Goal: Task Accomplishment & Management: Manage account settings

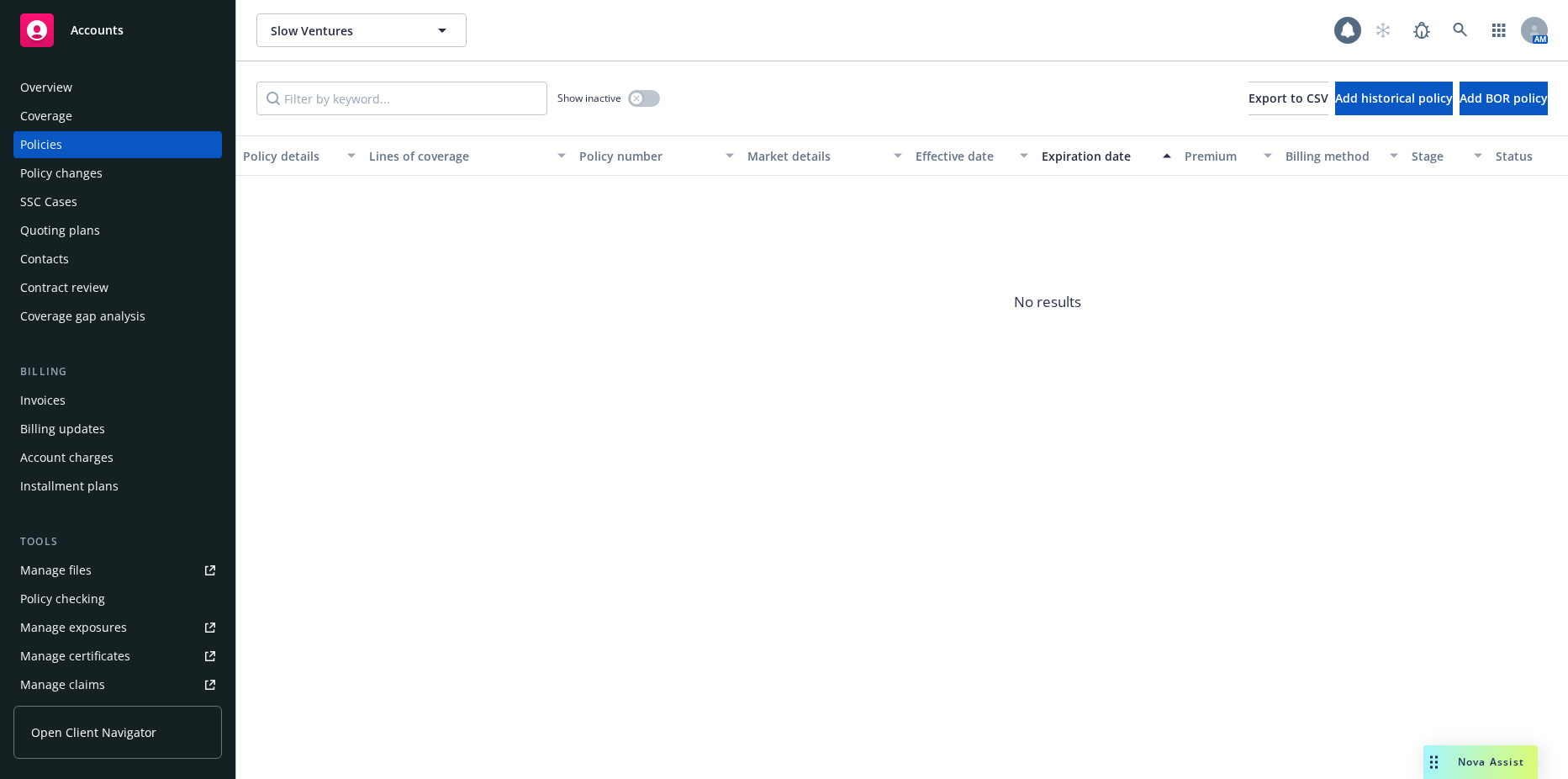
click at [660, 96] on div "Show inactive" at bounding box center [609, 98] width 103 height 34
click at [654, 96] on button "button" at bounding box center [644, 98] width 32 height 17
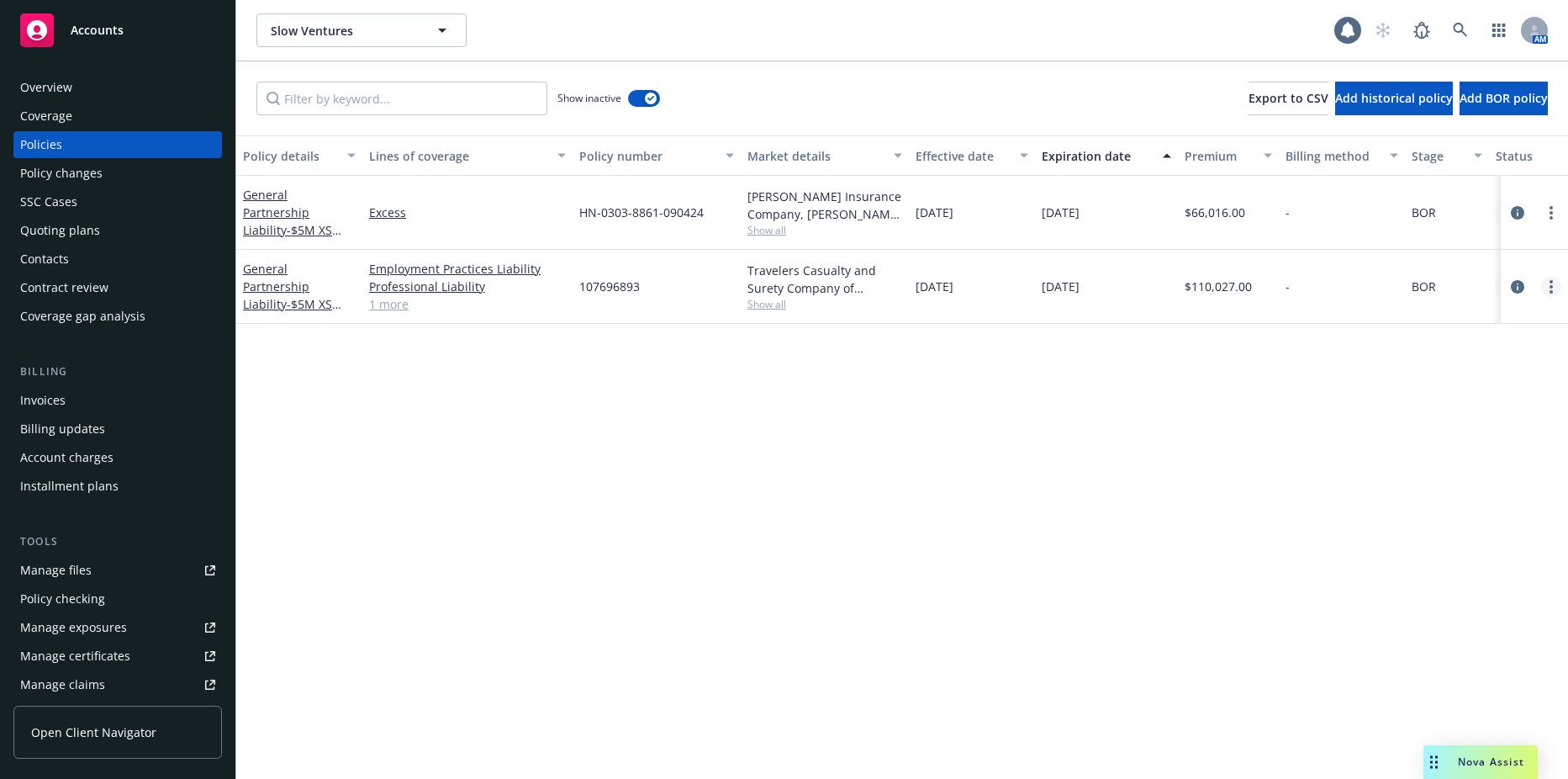
click at [1553, 283] on link "more" at bounding box center [1551, 287] width 21 height 21
click at [1499, 351] on link "Renew with incumbent" at bounding box center [1462, 355] width 198 height 34
select select "12"
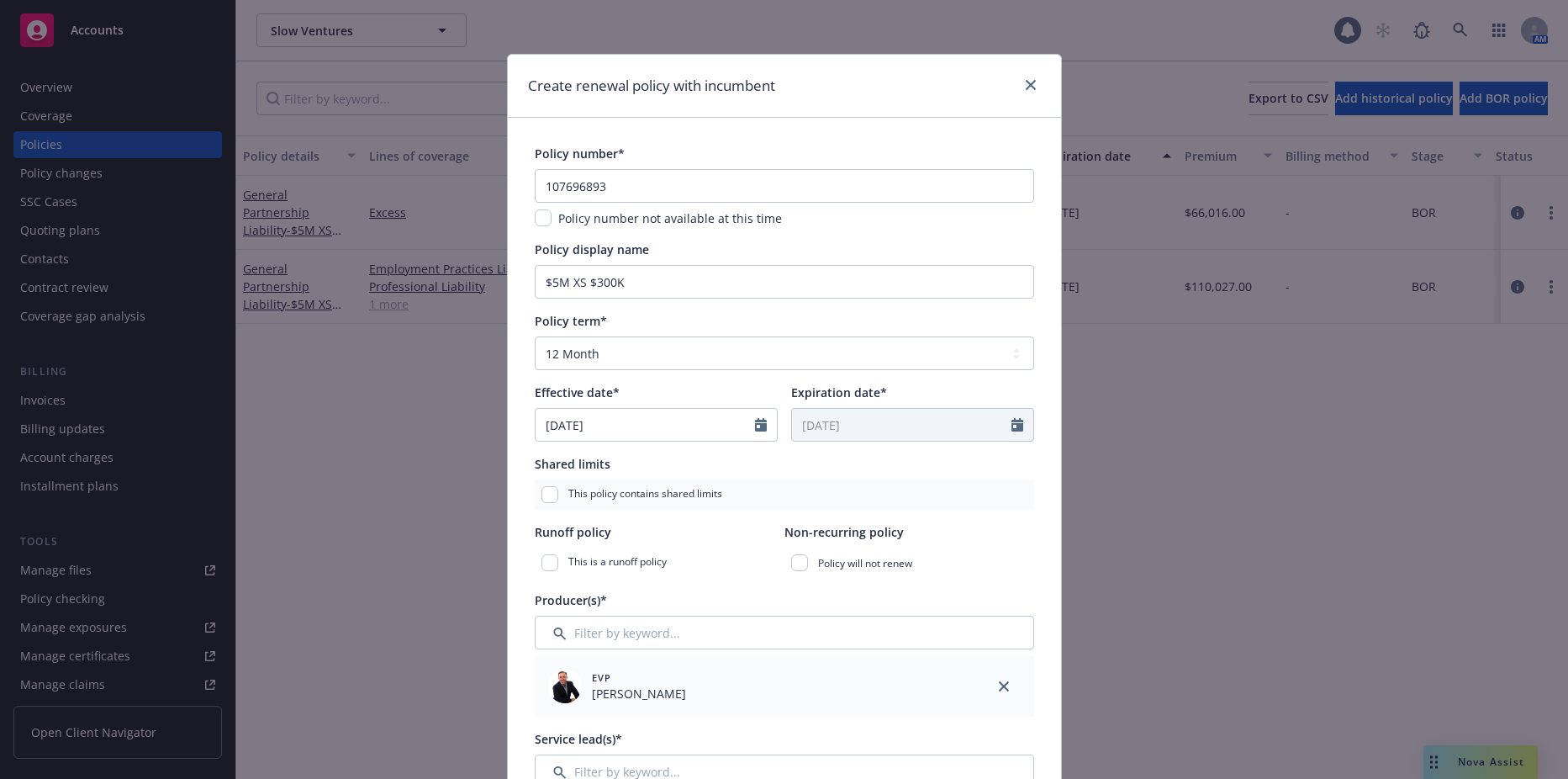
click at [566, 205] on div "107696893 Policy number not available at this time" at bounding box center [784, 198] width 500 height 58
click at [568, 192] on input "107696893" at bounding box center [784, 186] width 500 height 34
paste input "8033849731"
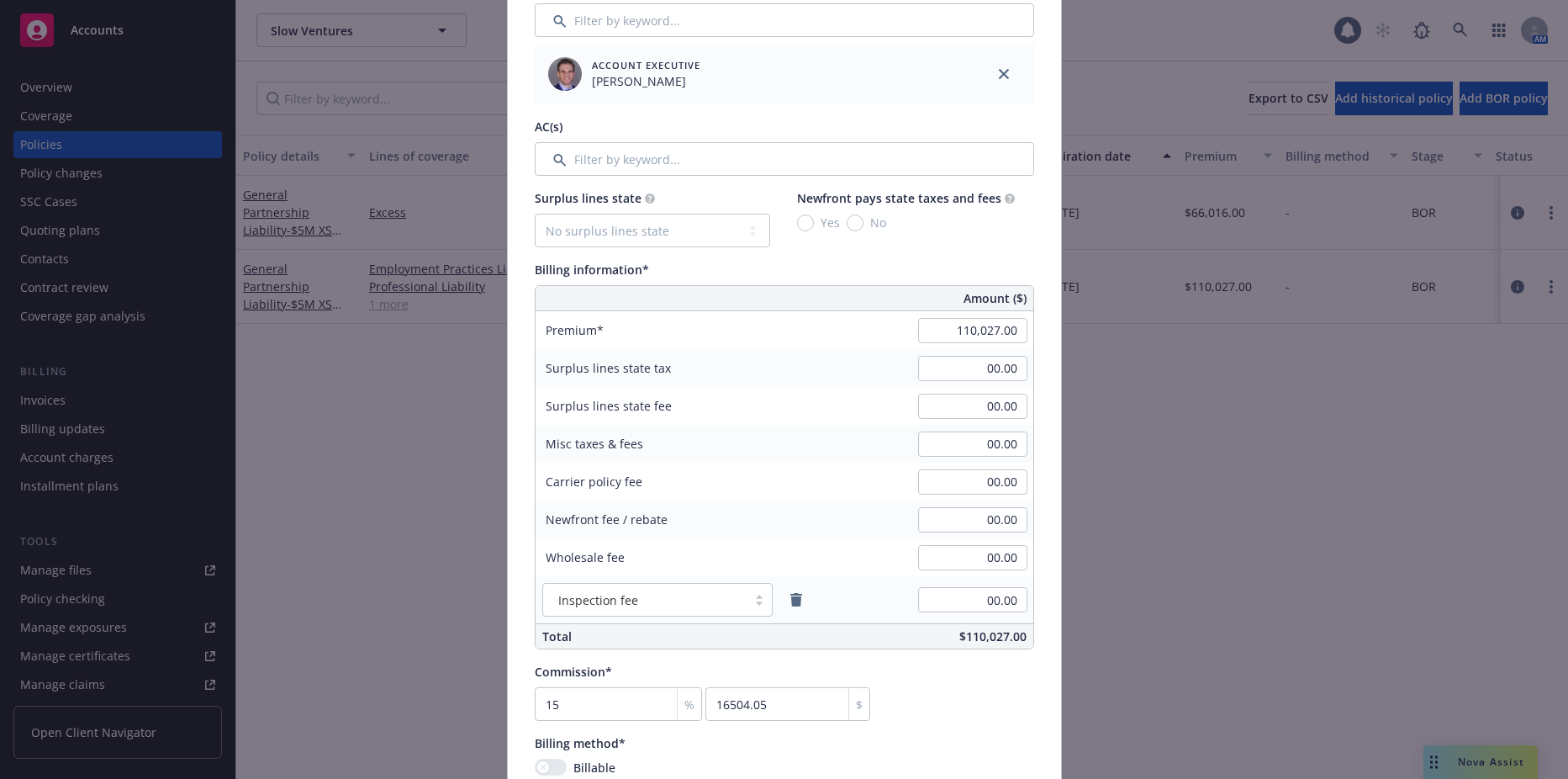
scroll to position [757, 0]
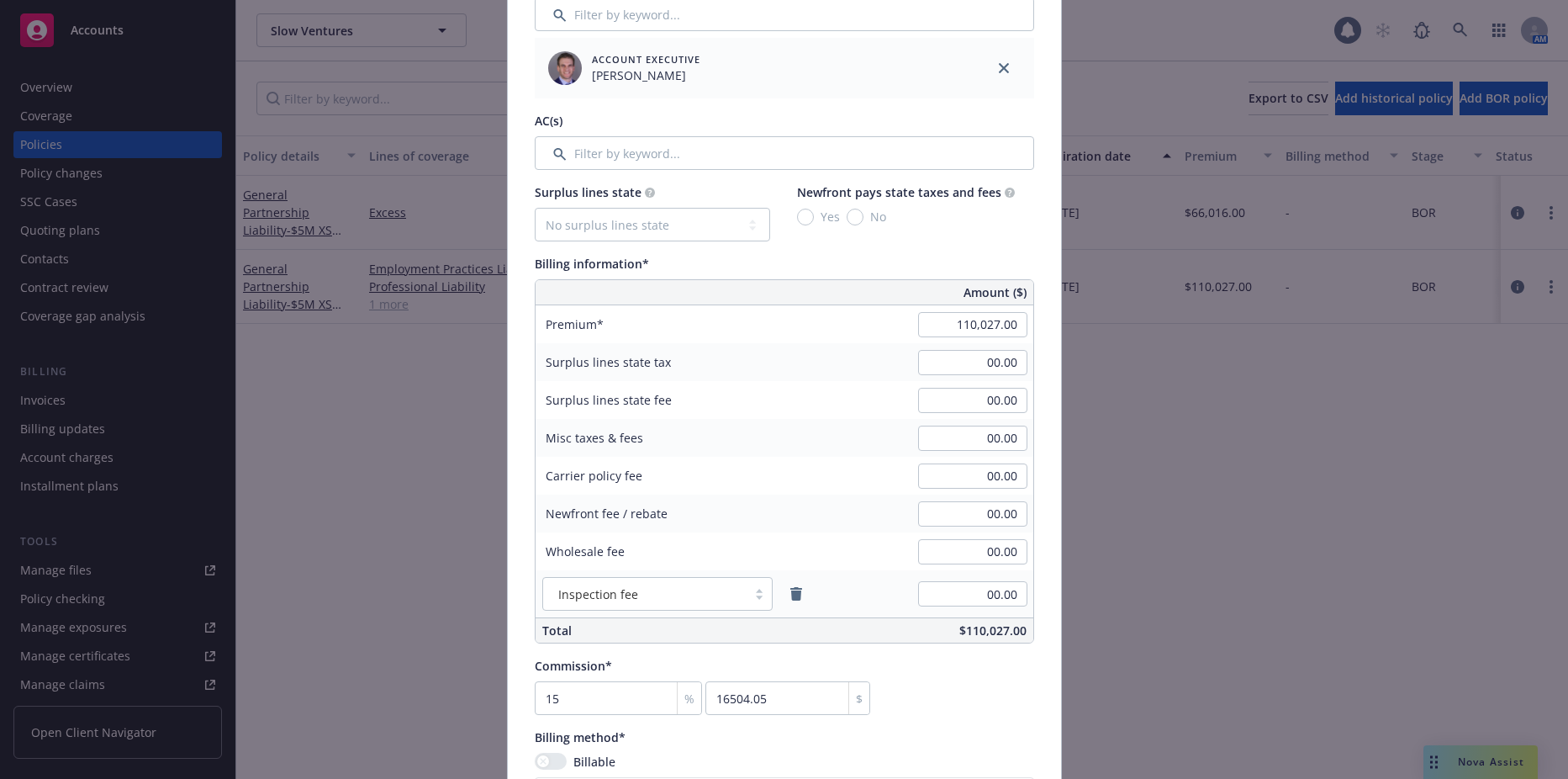
type input "8033849731"
click at [982, 333] on input "110,027.00" at bounding box center [972, 324] width 109 height 25
type input "75,000.00"
type input "11250"
drag, startPoint x: 982, startPoint y: 343, endPoint x: 975, endPoint y: 356, distance: 14.8
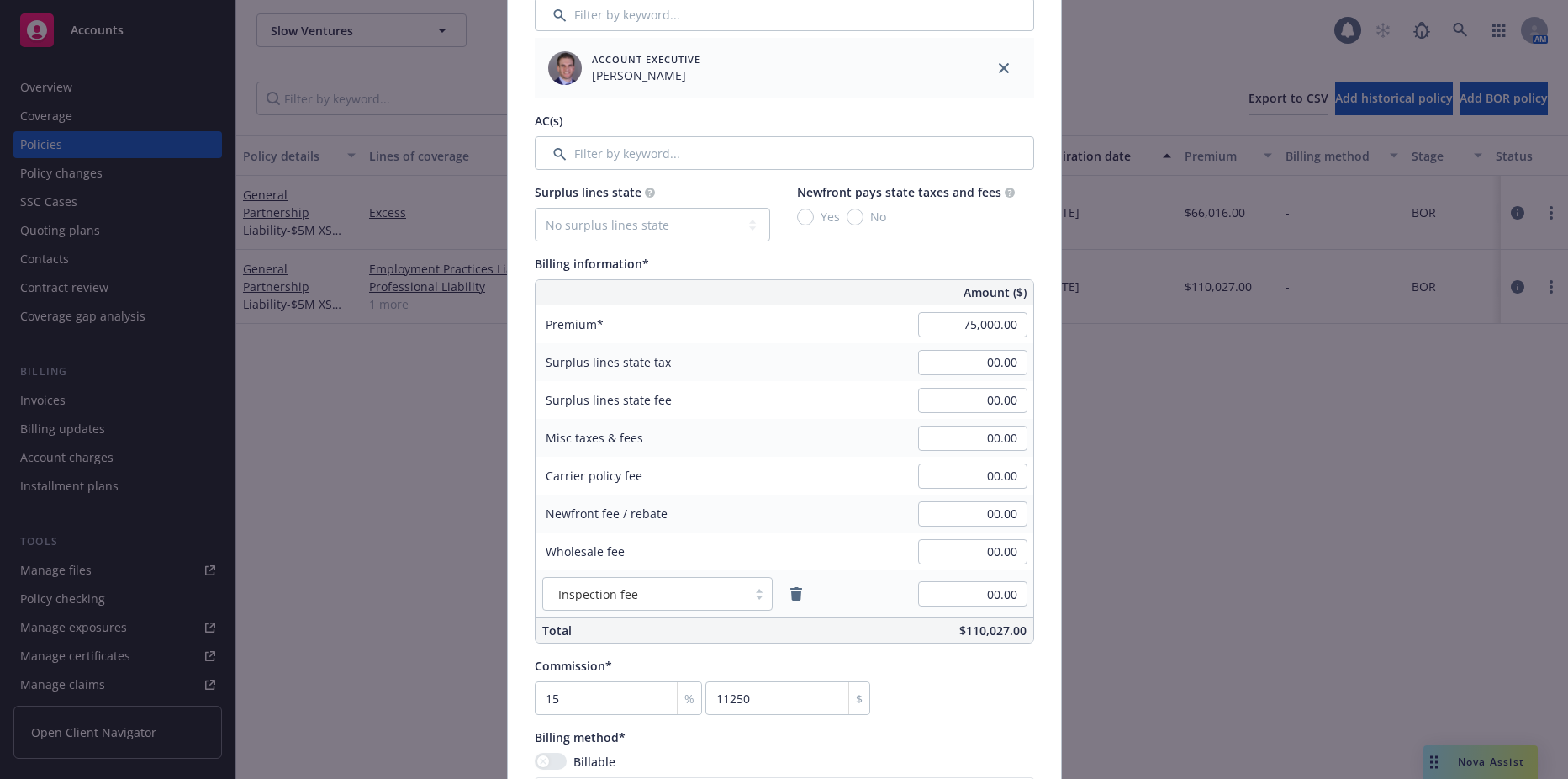
click at [982, 344] on div "00.00" at bounding box center [973, 362] width 121 height 37
click at [958, 375] on div "00.00" at bounding box center [973, 362] width 121 height 37
click at [962, 367] on input "00.00" at bounding box center [972, 362] width 109 height 25
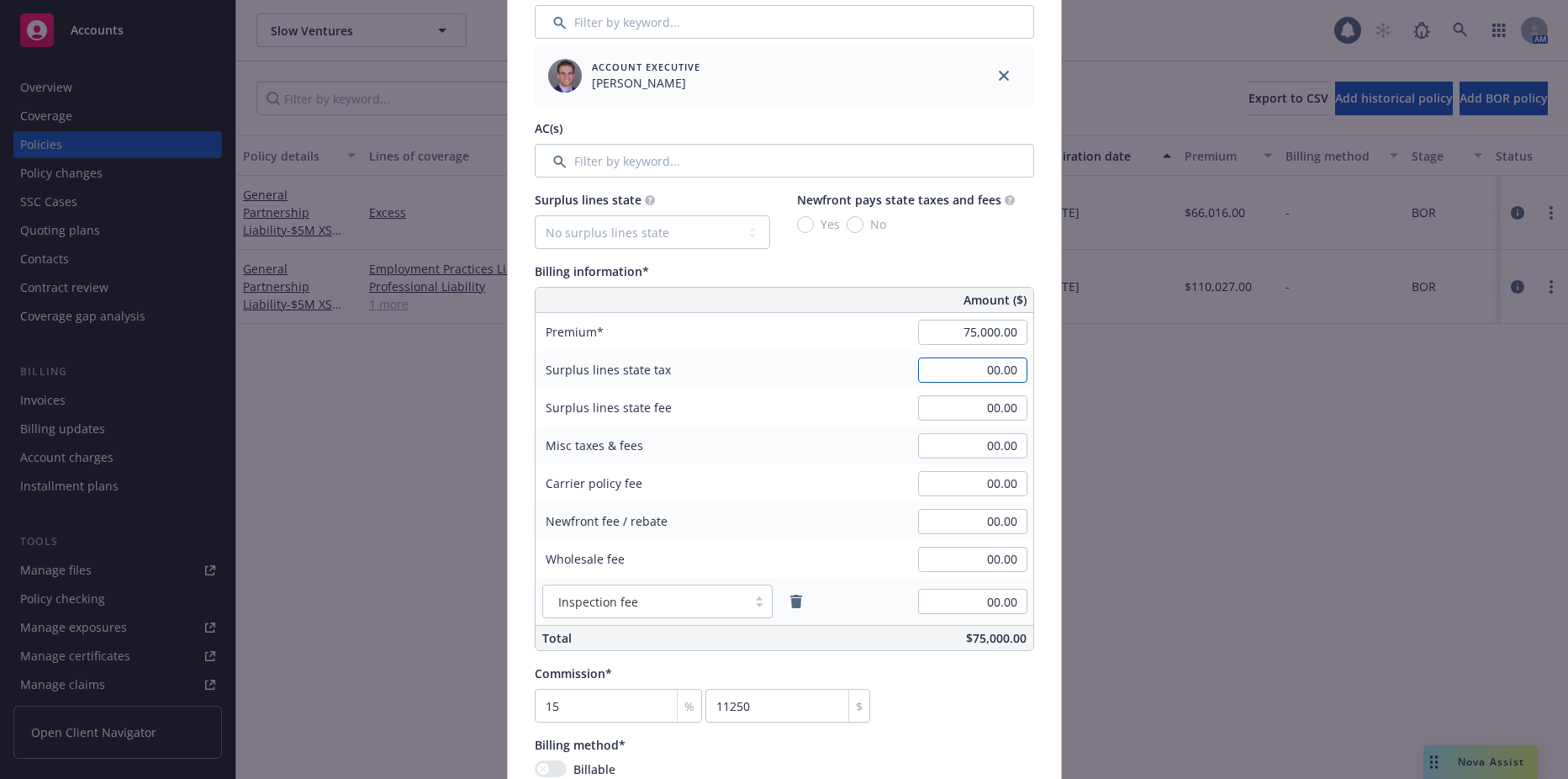
scroll to position [673, 0]
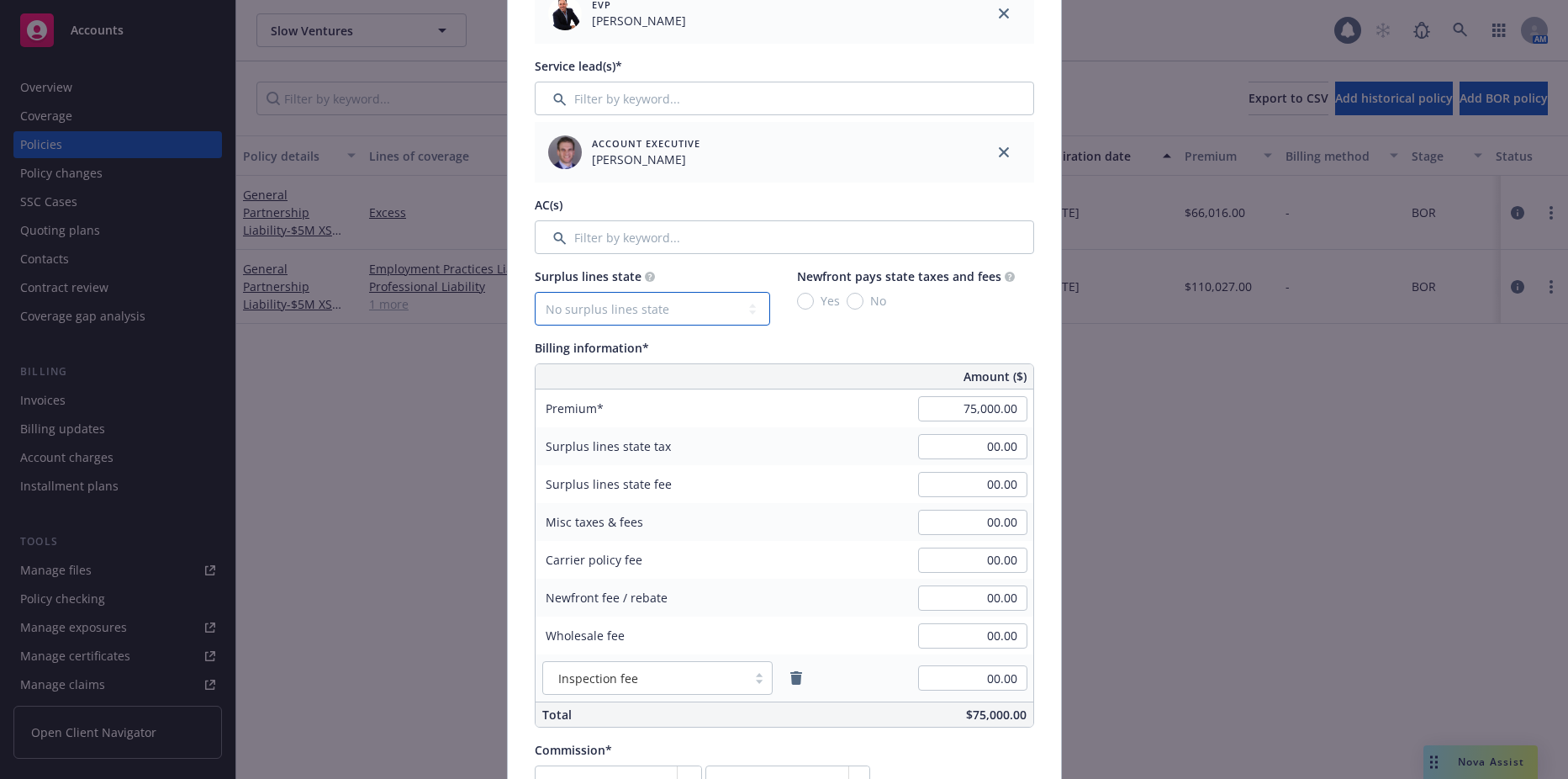
click at [662, 309] on select "No surplus lines state [US_STATE] [US_STATE] [US_STATE] [US_STATE] [US_STATE] […" at bounding box center [653, 308] width 235 height 34
select select "CA"
click at [535, 291] on select "No surplus lines state [US_STATE] [US_STATE] [US_STATE] [US_STATE] [US_STATE] […" at bounding box center [653, 308] width 235 height 34
type input "2,250.00"
type input "135.00"
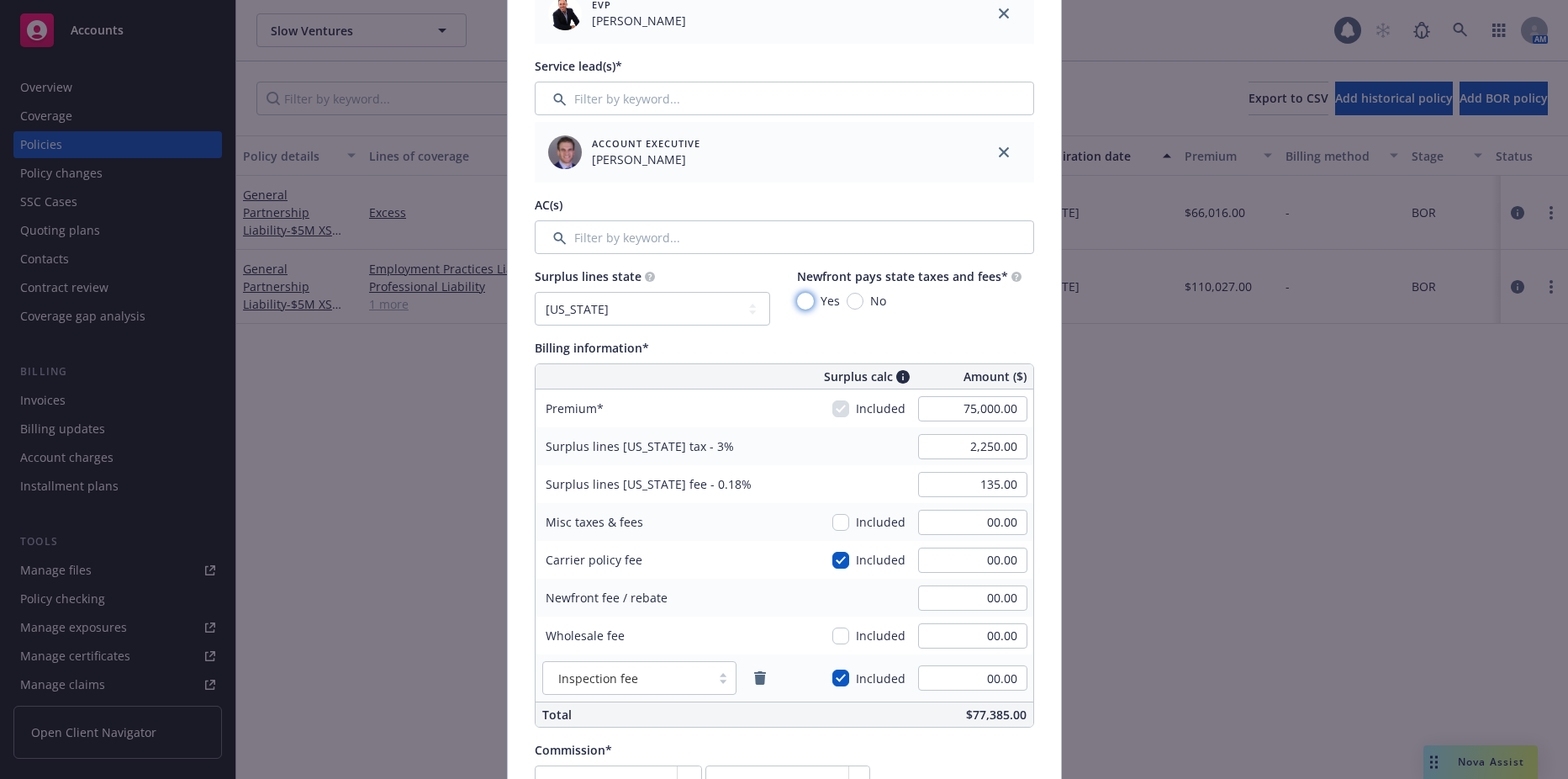
click at [806, 302] on input "Yes" at bounding box center [806, 301] width 17 height 17
radio input "true"
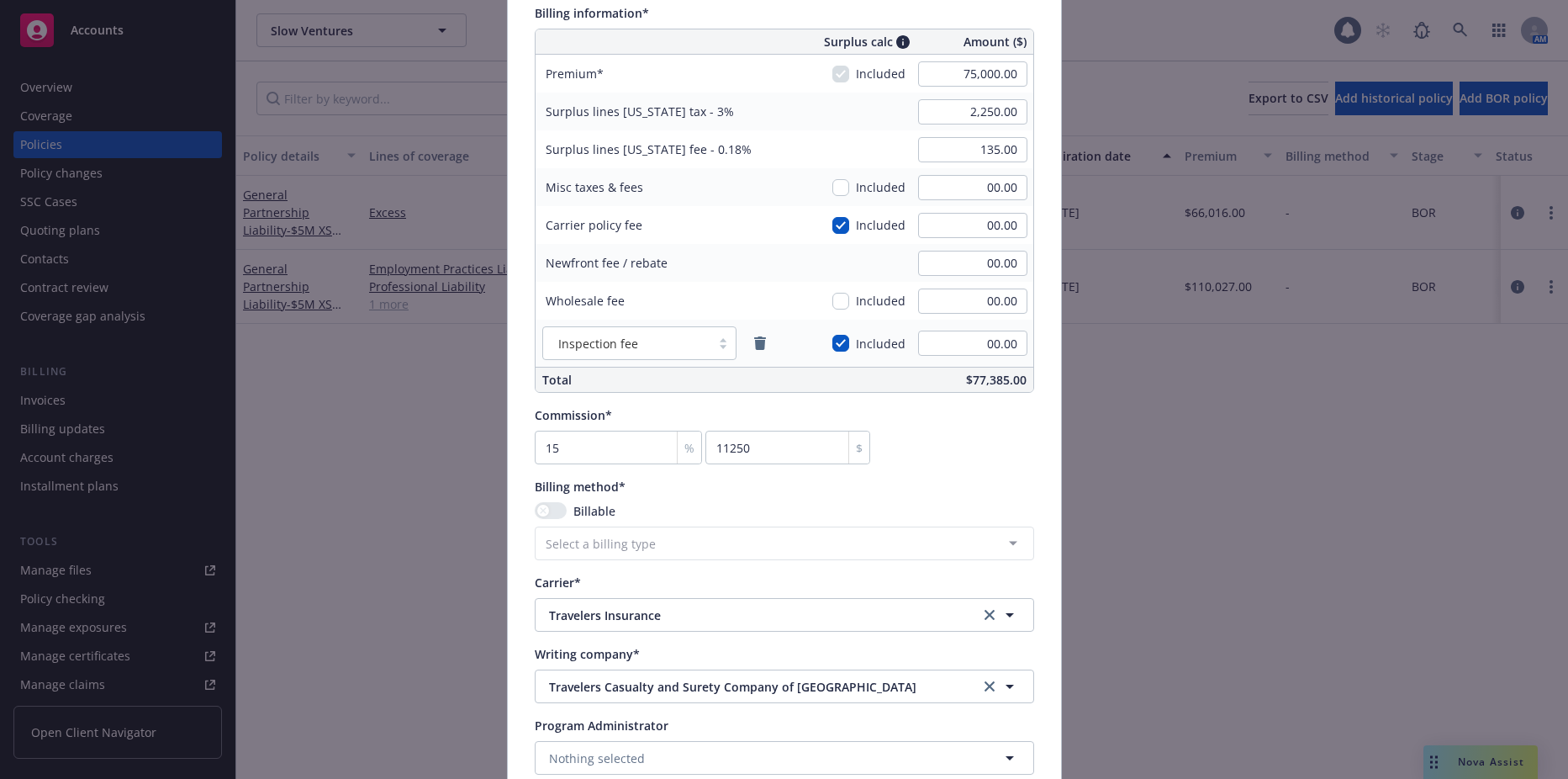
scroll to position [1009, 0]
click at [980, 616] on link "clear selection" at bounding box center [990, 614] width 21 height 21
click at [780, 621] on button "Nothing selected" at bounding box center [784, 613] width 500 height 34
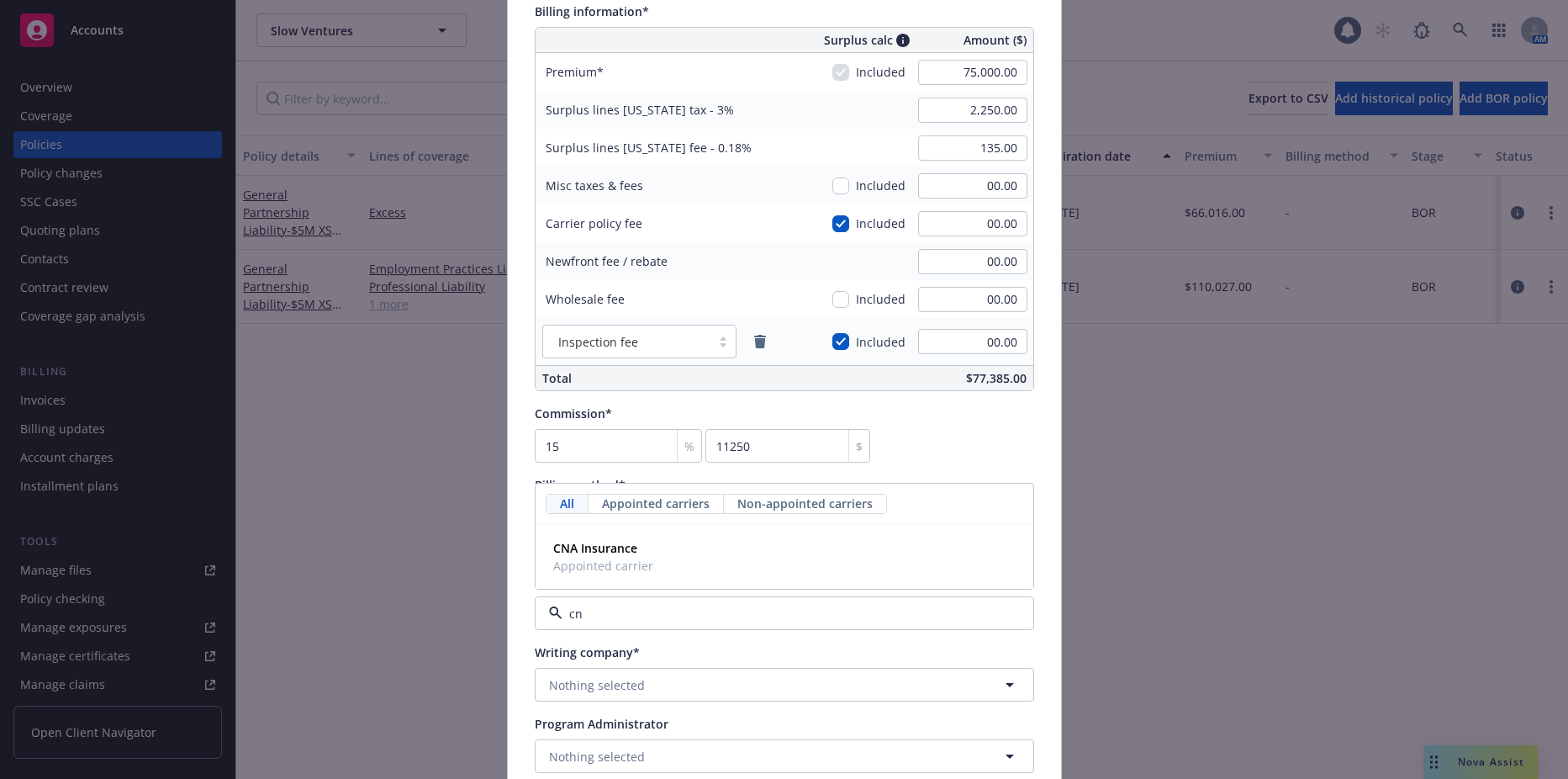
type input "cna"
click at [779, 559] on div "CNA Insurance Appointed carrier" at bounding box center [784, 557] width 476 height 42
click at [611, 701] on button "Nothing selected" at bounding box center [784, 685] width 500 height 34
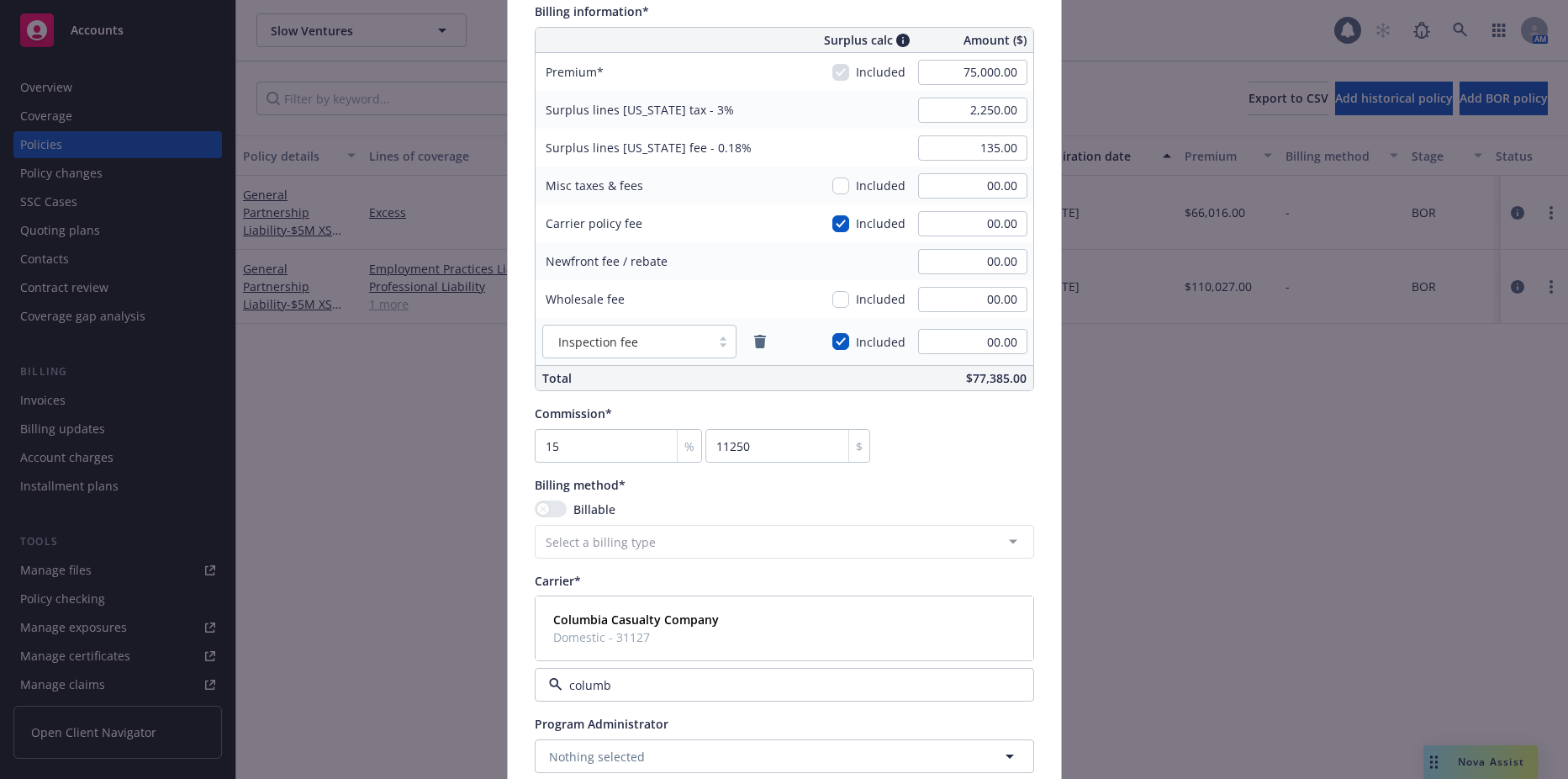
type input "columbi"
click at [631, 612] on strong "Columbia Casualty Company" at bounding box center [635, 619] width 165 height 16
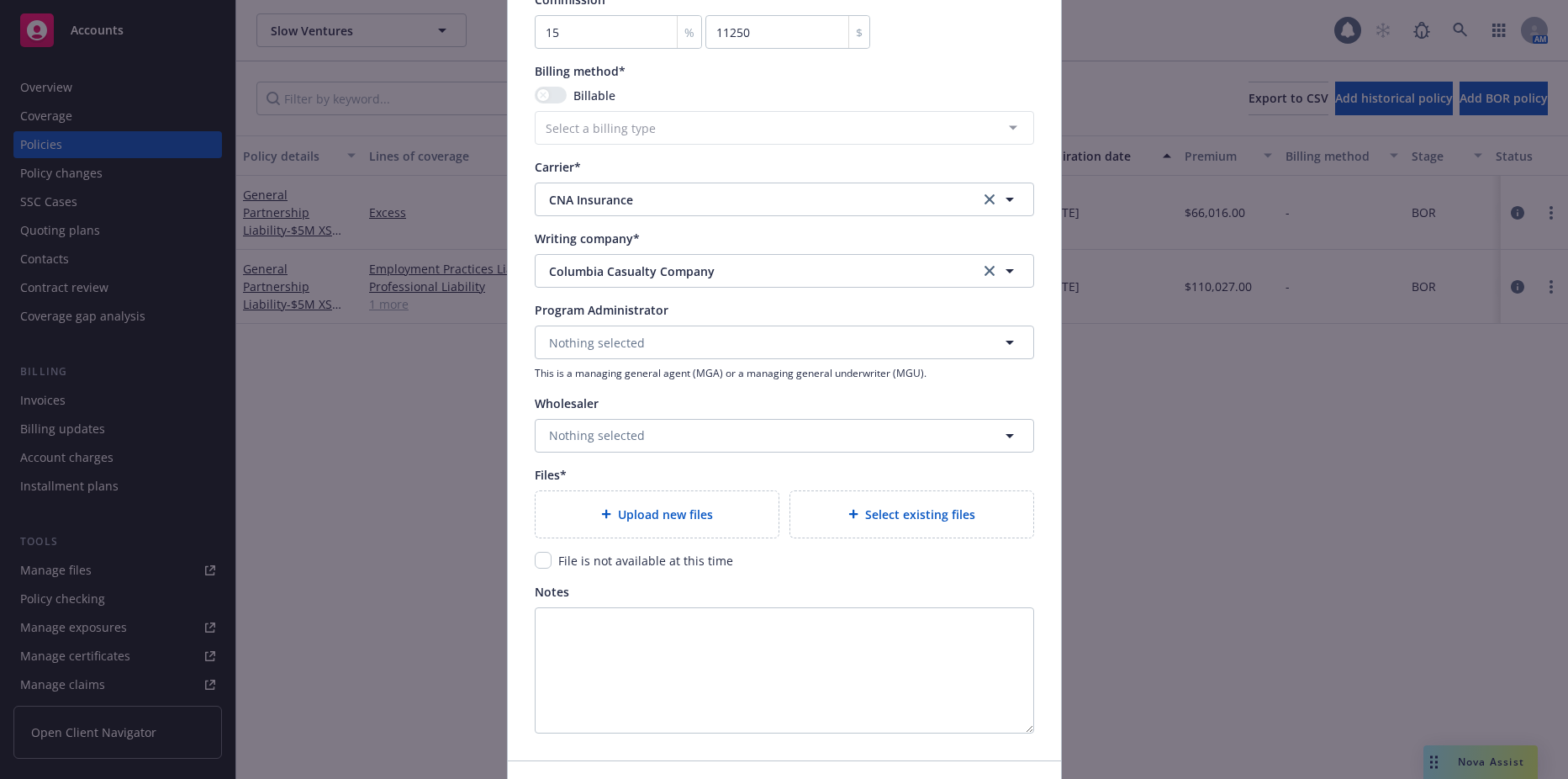
scroll to position [1534, 0]
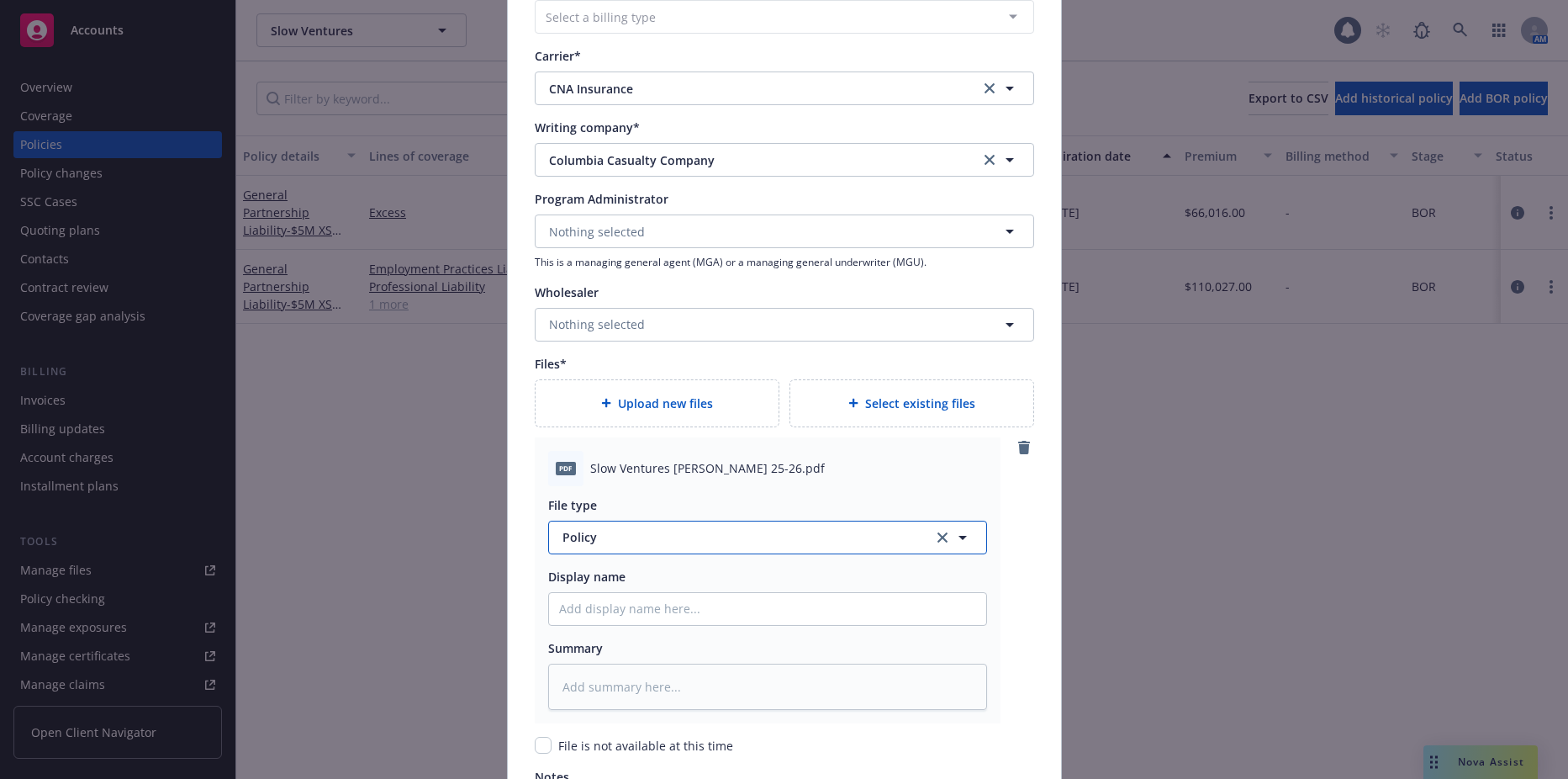
click at [611, 545] on span "Policy" at bounding box center [738, 536] width 351 height 18
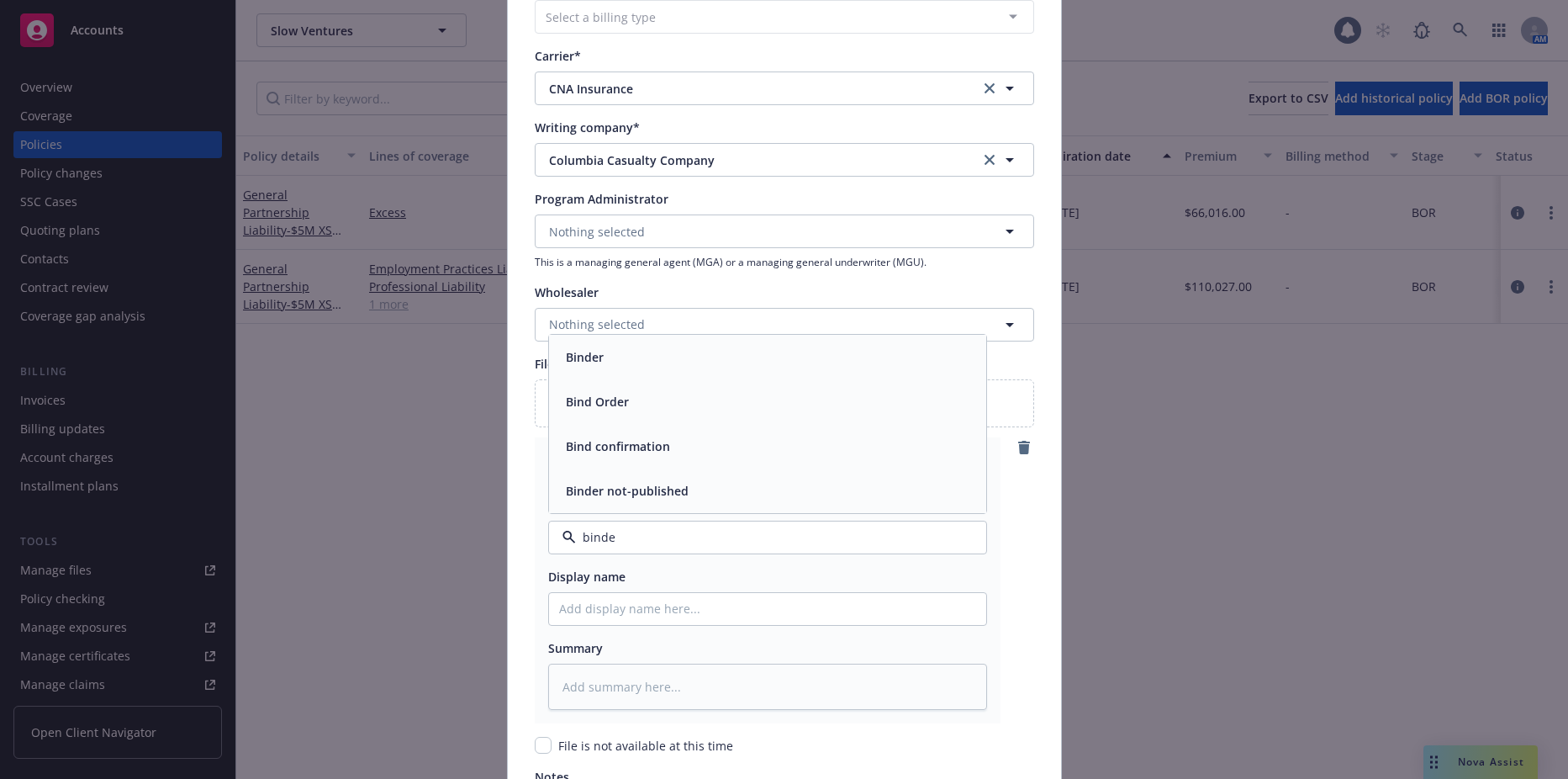
type input "binder"
click at [627, 456] on div "Binder" at bounding box center [768, 446] width 417 height 24
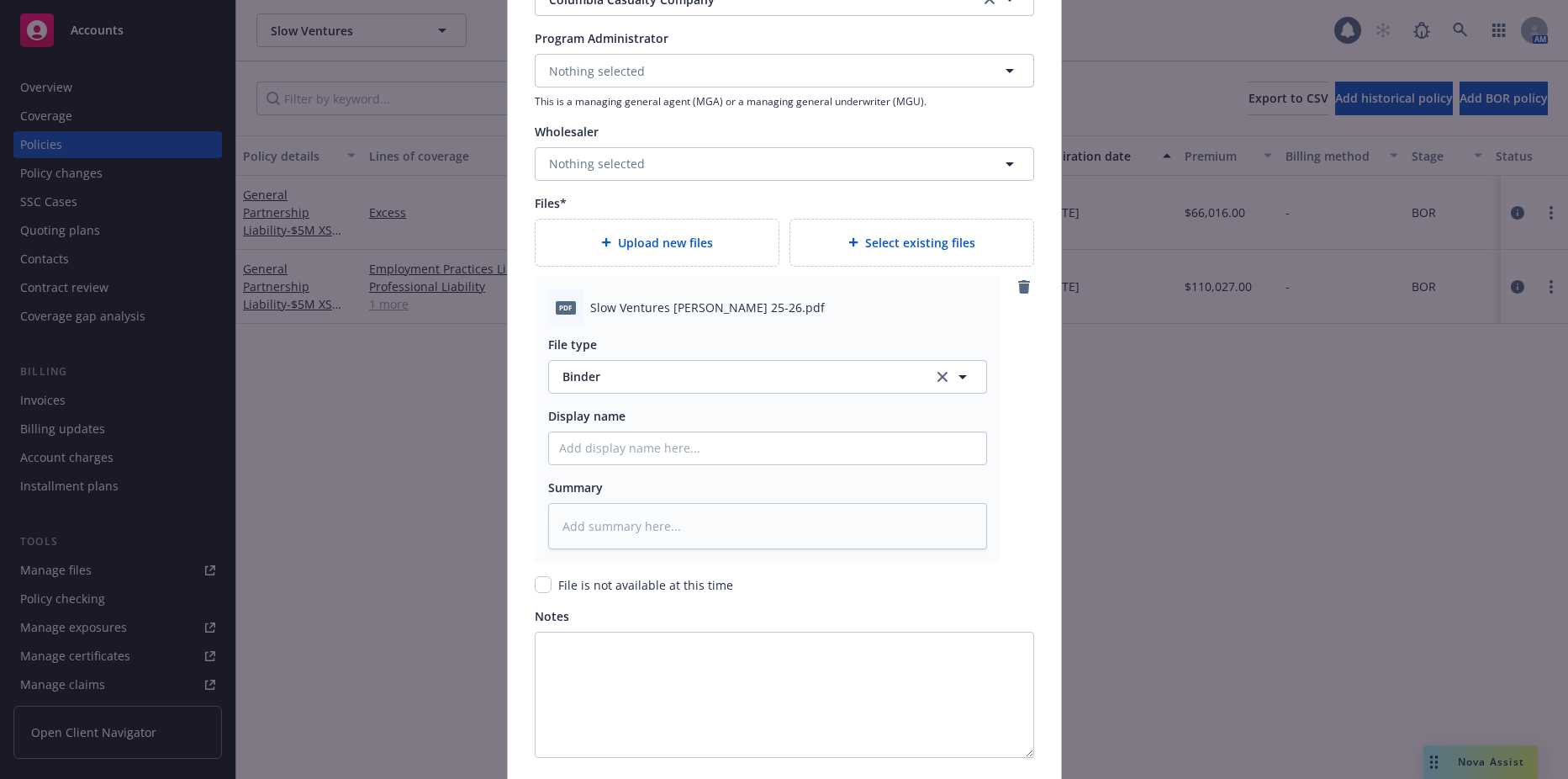
scroll to position [1830, 0]
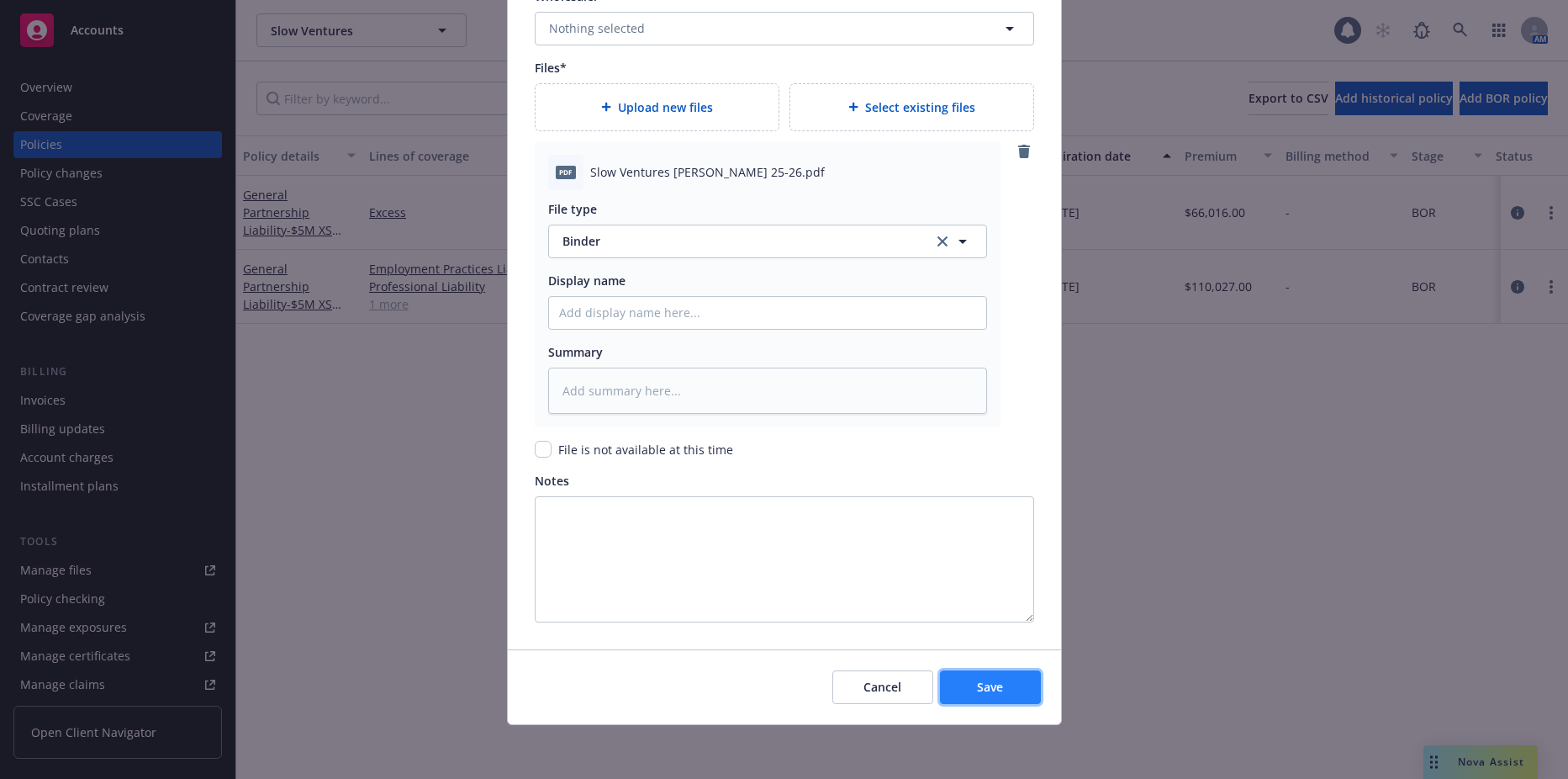
click at [980, 676] on button "Save" at bounding box center [991, 687] width 101 height 34
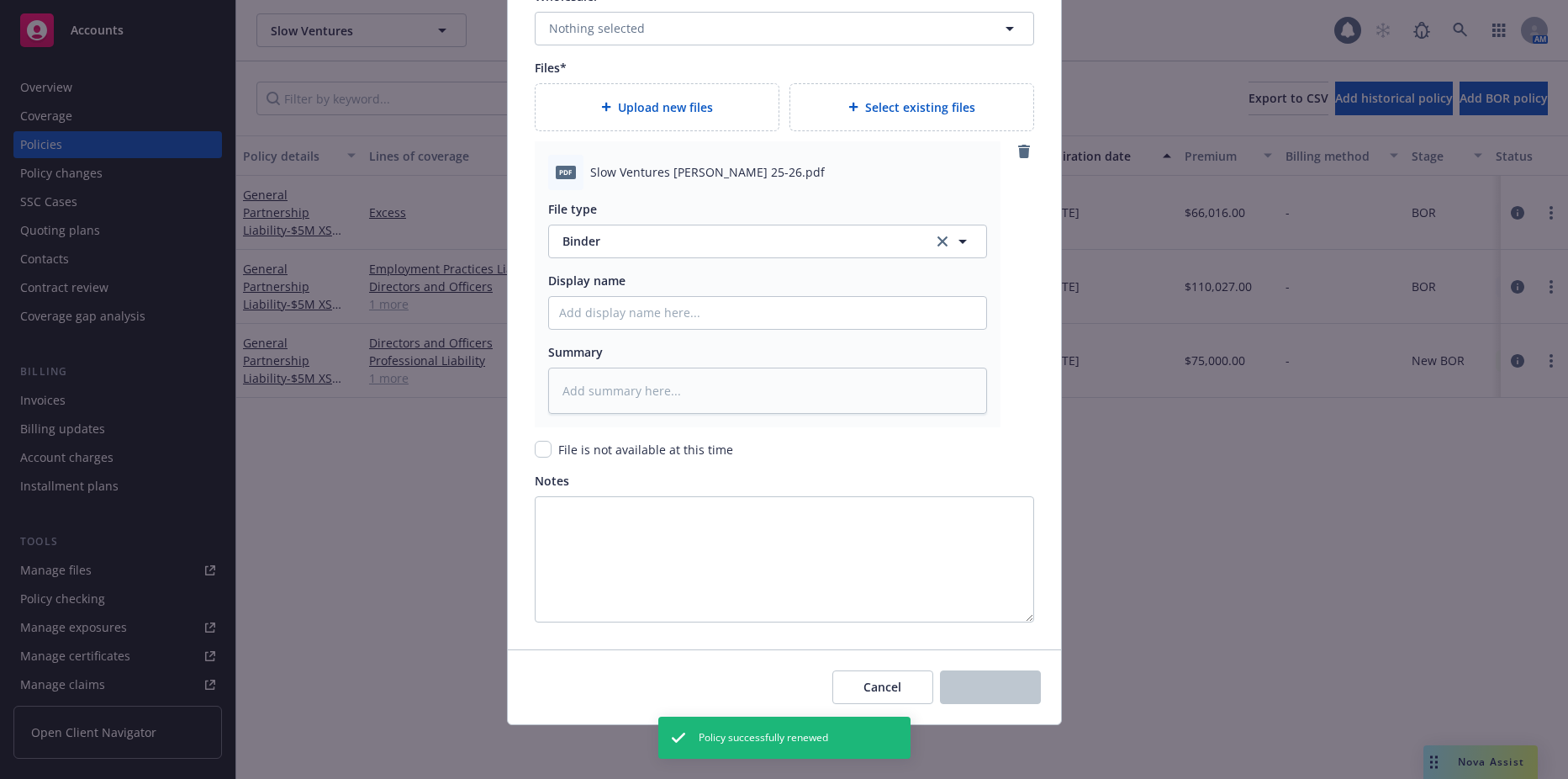
type textarea "x"
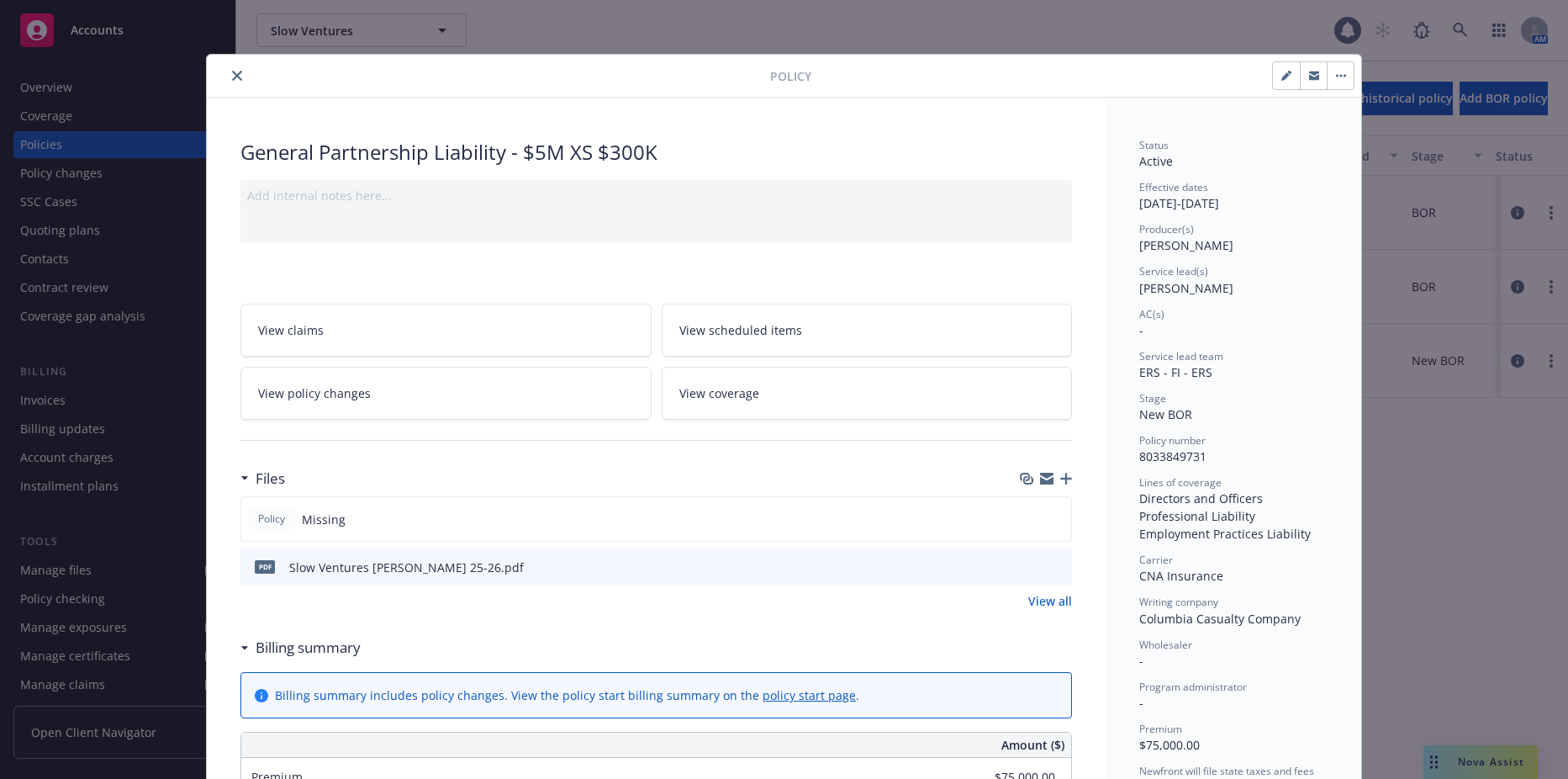
click at [227, 76] on button "close" at bounding box center [237, 76] width 21 height 21
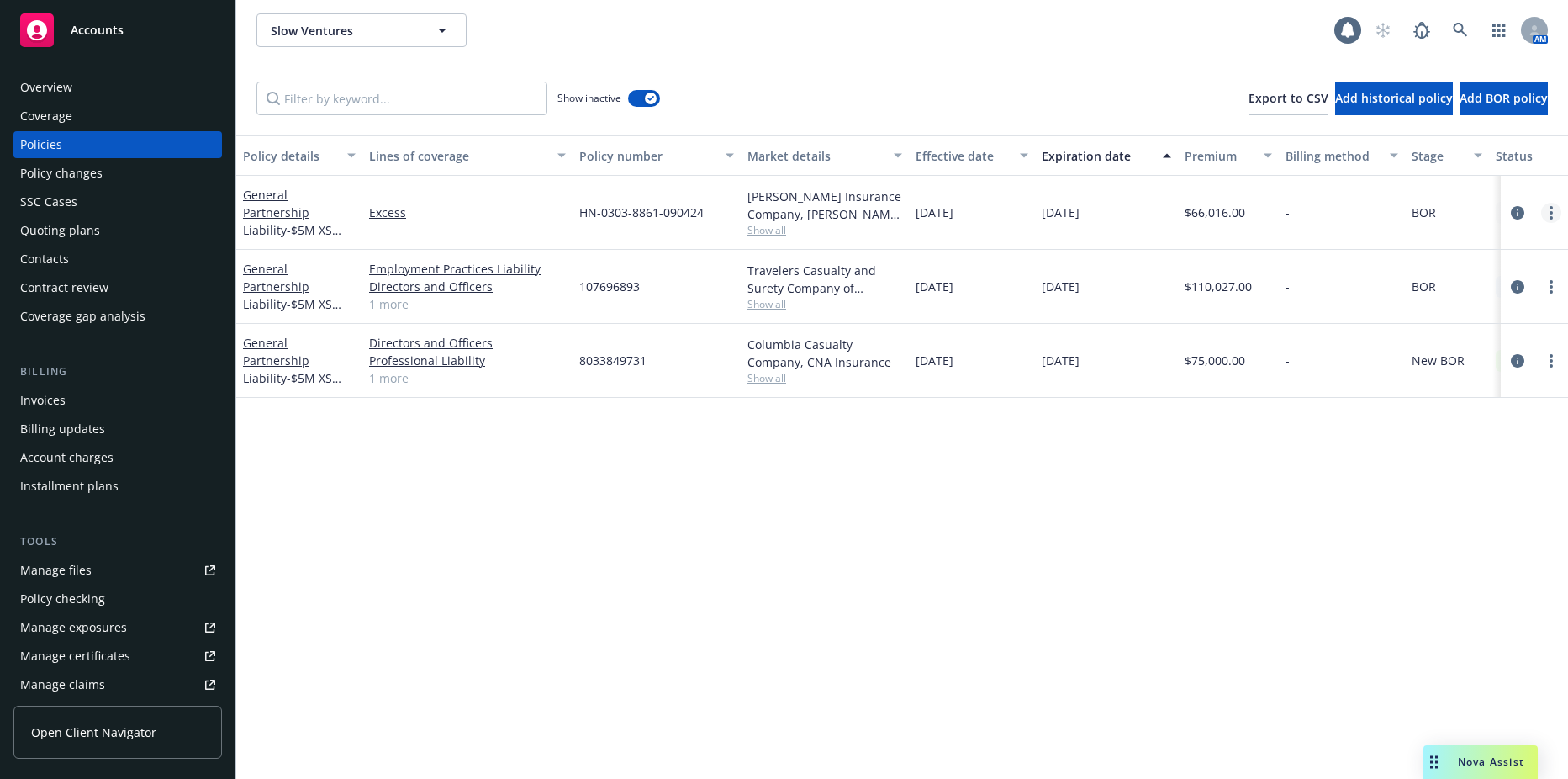
click at [1558, 217] on link "more" at bounding box center [1551, 213] width 21 height 21
click at [1459, 277] on link "Renew with incumbent" at bounding box center [1462, 281] width 198 height 34
select select "12"
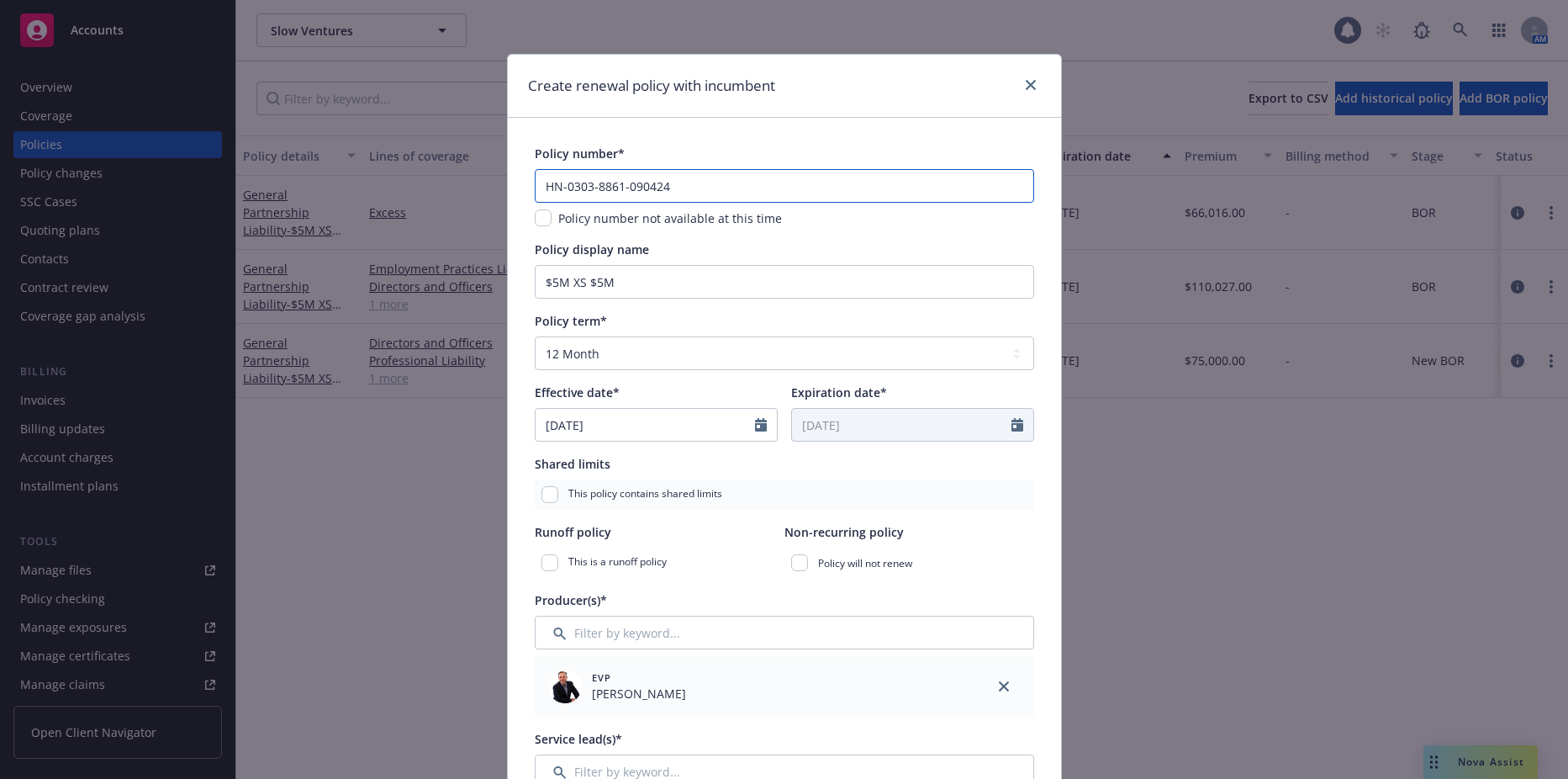
click at [681, 185] on input "HN-0303-8861-090424" at bounding box center [784, 186] width 500 height 34
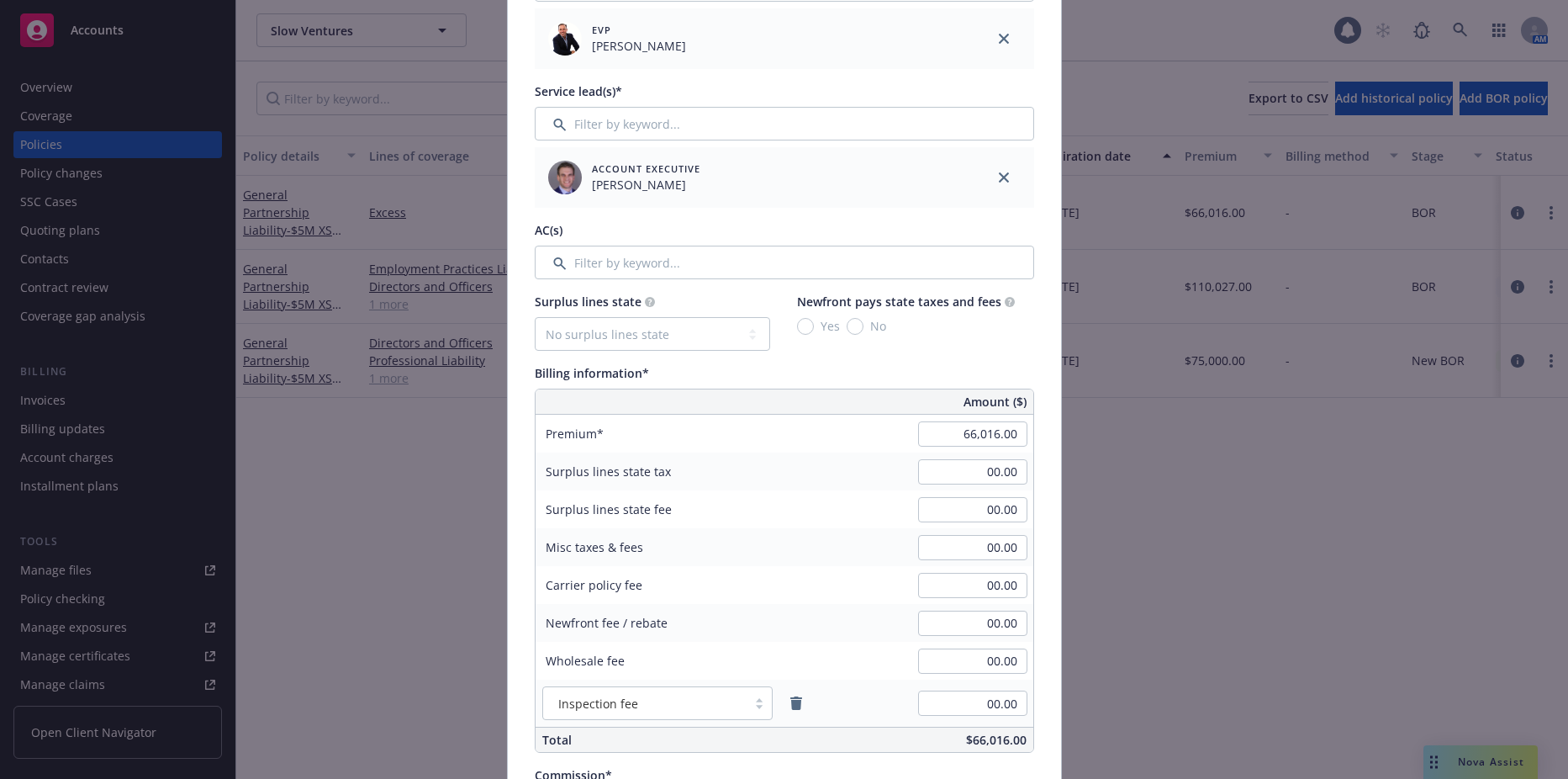
scroll to position [673, 0]
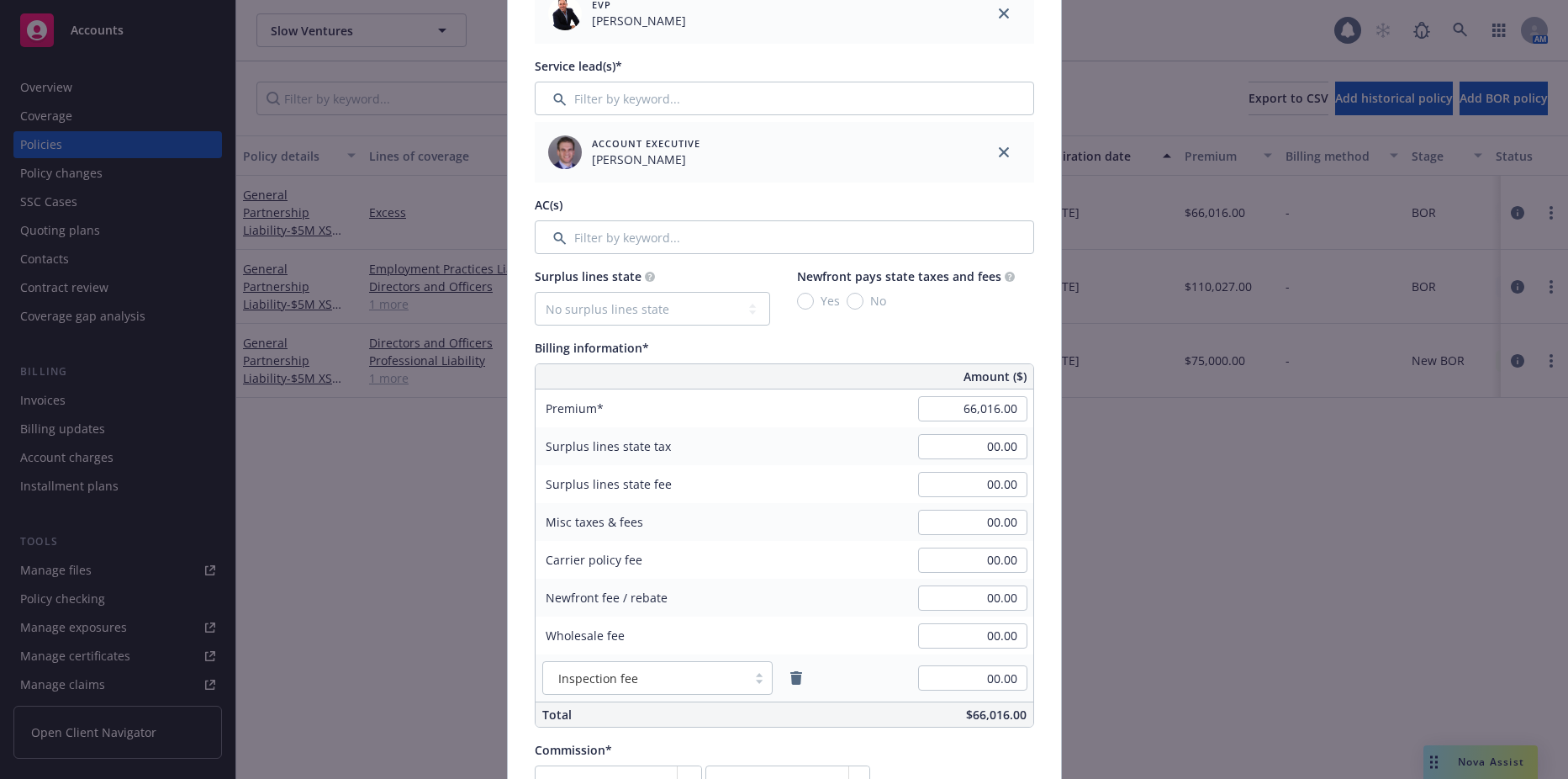
type input "HN-0303-8861-090425"
click at [979, 407] on input "66,016.00" at bounding box center [972, 408] width 109 height 25
type input "48,750.00"
type input "8531.25"
click at [964, 447] on input "00.00" at bounding box center [972, 446] width 109 height 25
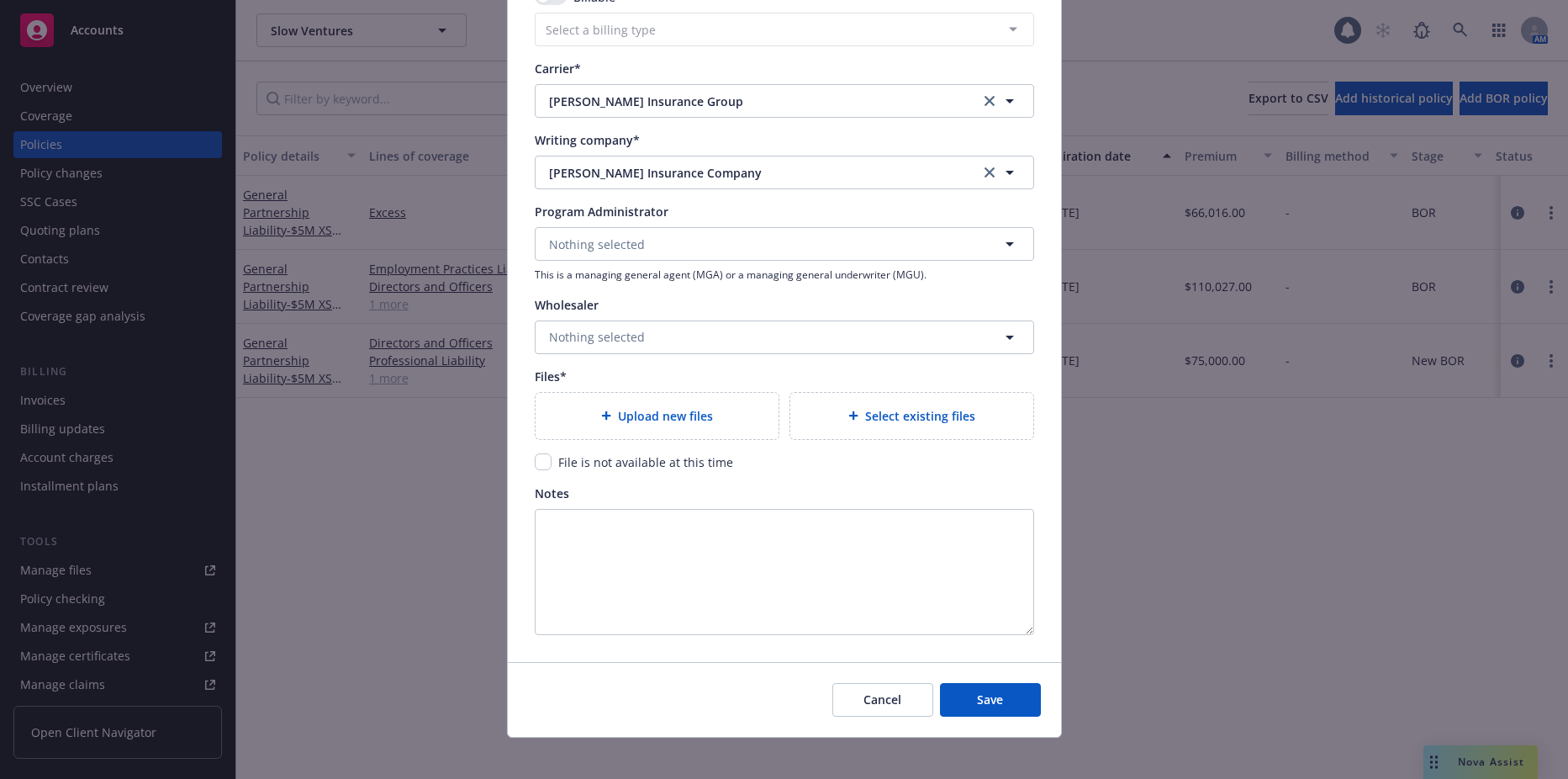
scroll to position [1534, 0]
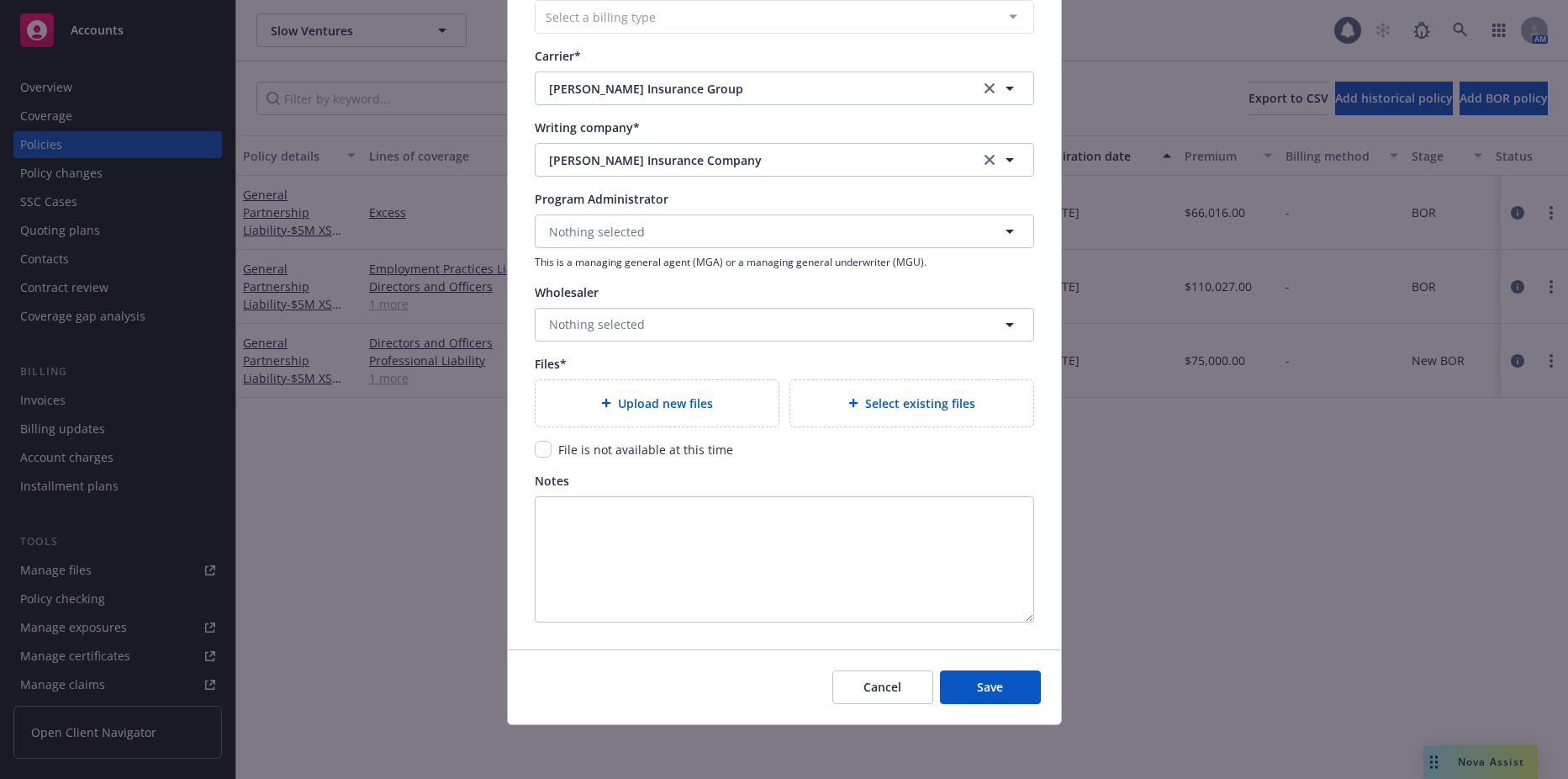
click at [654, 401] on span "Upload new files" at bounding box center [666, 403] width 95 height 18
type textarea "x"
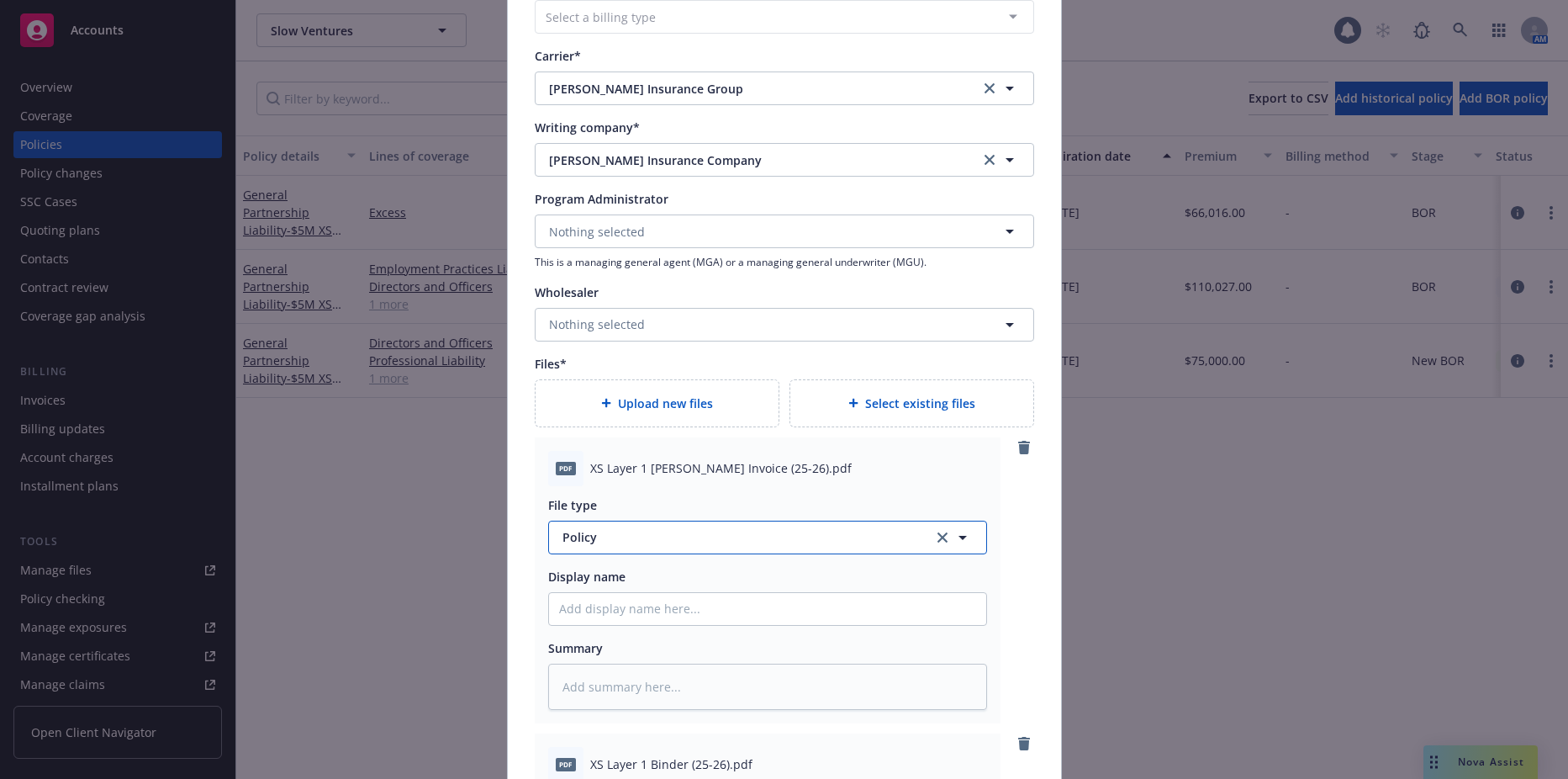
click at [606, 538] on span "Policy" at bounding box center [738, 536] width 351 height 18
type input "invoic"
click at [618, 439] on span "Invoice - Newfront" at bounding box center [618, 446] width 106 height 18
type textarea "x"
type input "Invoice - Newfront"
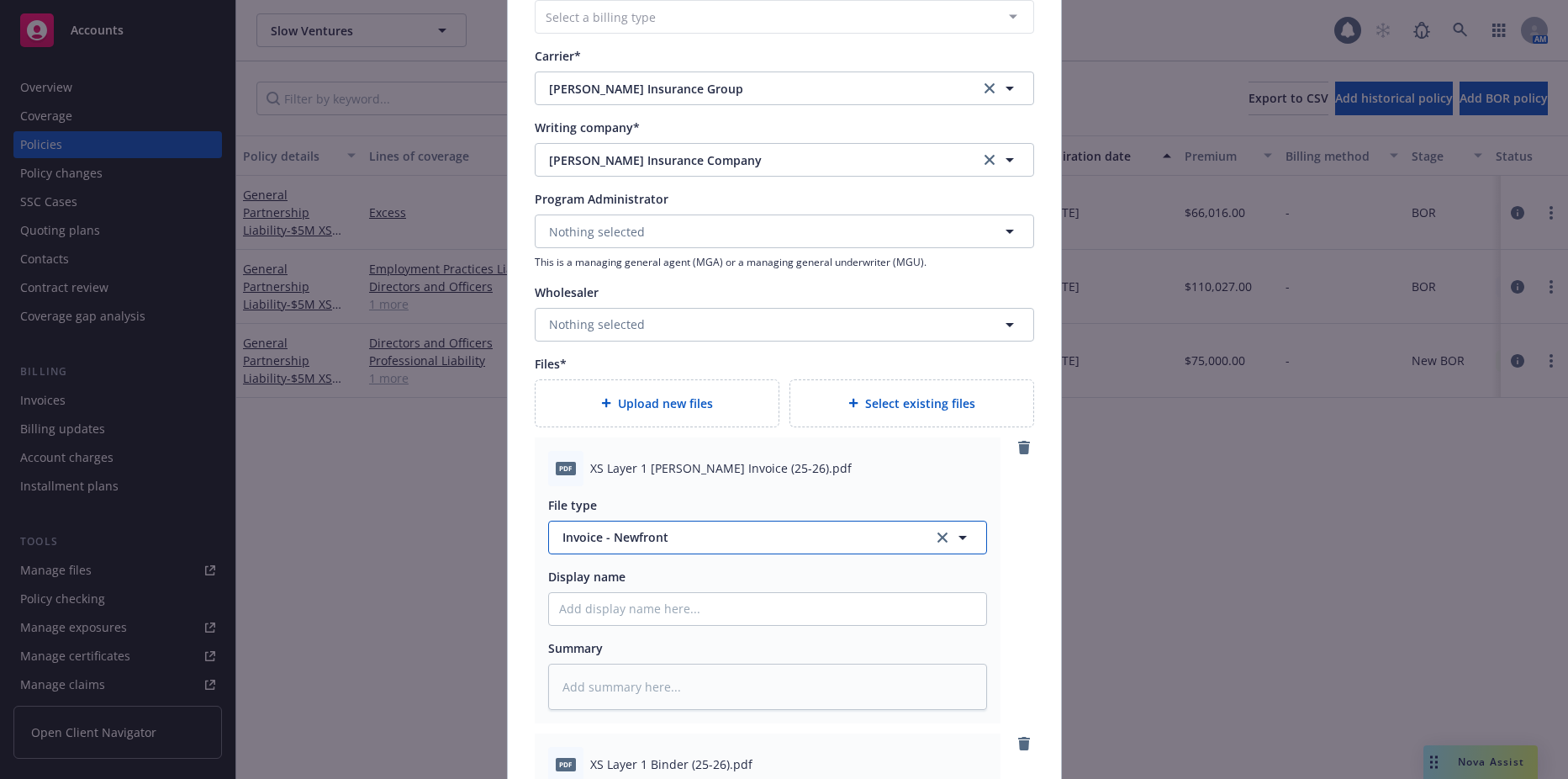
click at [671, 534] on span "Invoice - Newfront" at bounding box center [738, 536] width 351 height 18
type input "invoi"
click at [664, 627] on span "Invoice - Third Party" at bounding box center [624, 629] width 116 height 18
type textarea "x"
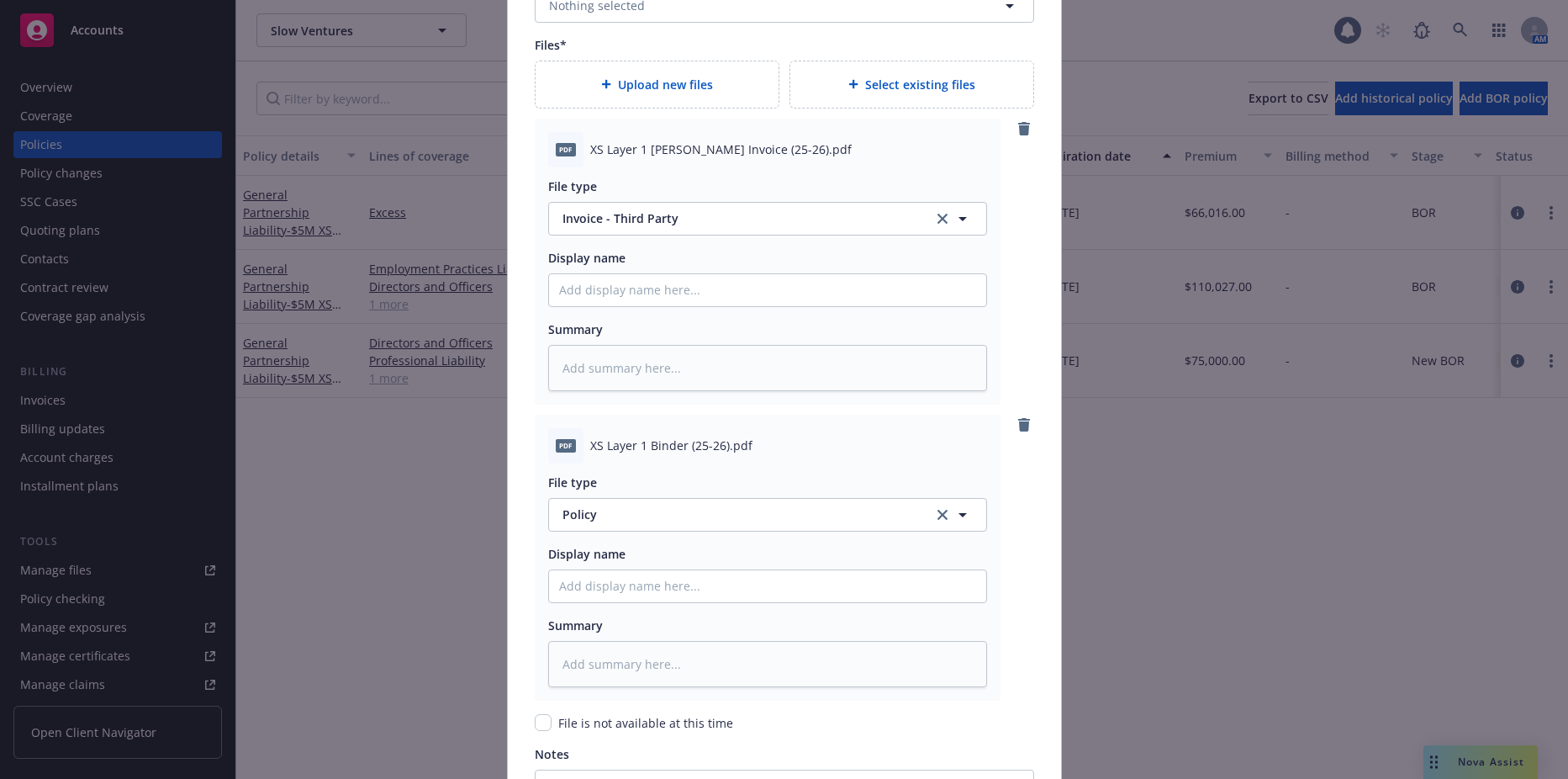
scroll to position [1954, 0]
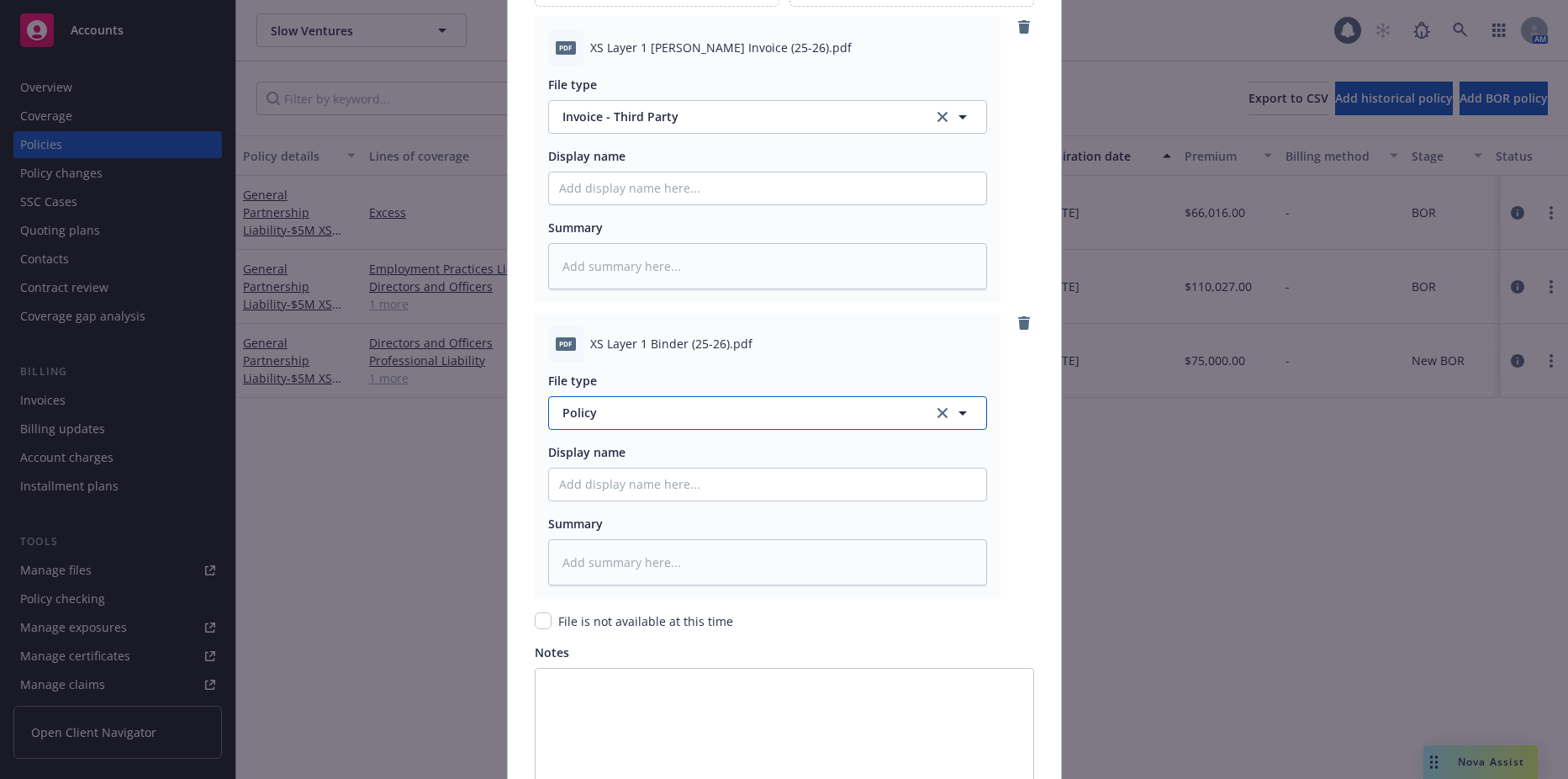
click at [620, 415] on span "Policy" at bounding box center [738, 412] width 351 height 18
type input "binder"
click at [604, 454] on div "Binder" at bounding box center [768, 460] width 417 height 24
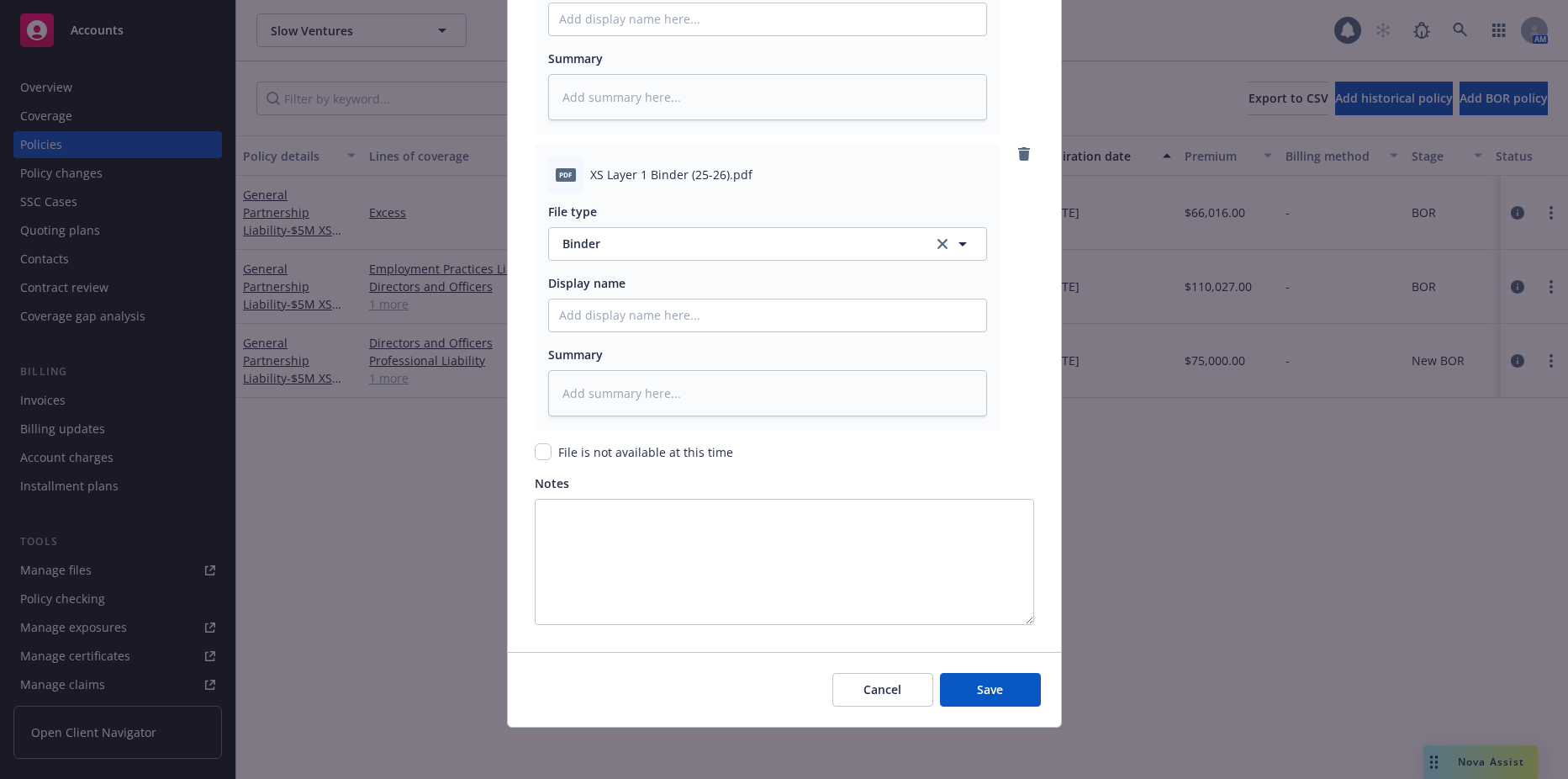
scroll to position [2126, 0]
click at [1001, 703] on button "Save" at bounding box center [991, 687] width 101 height 34
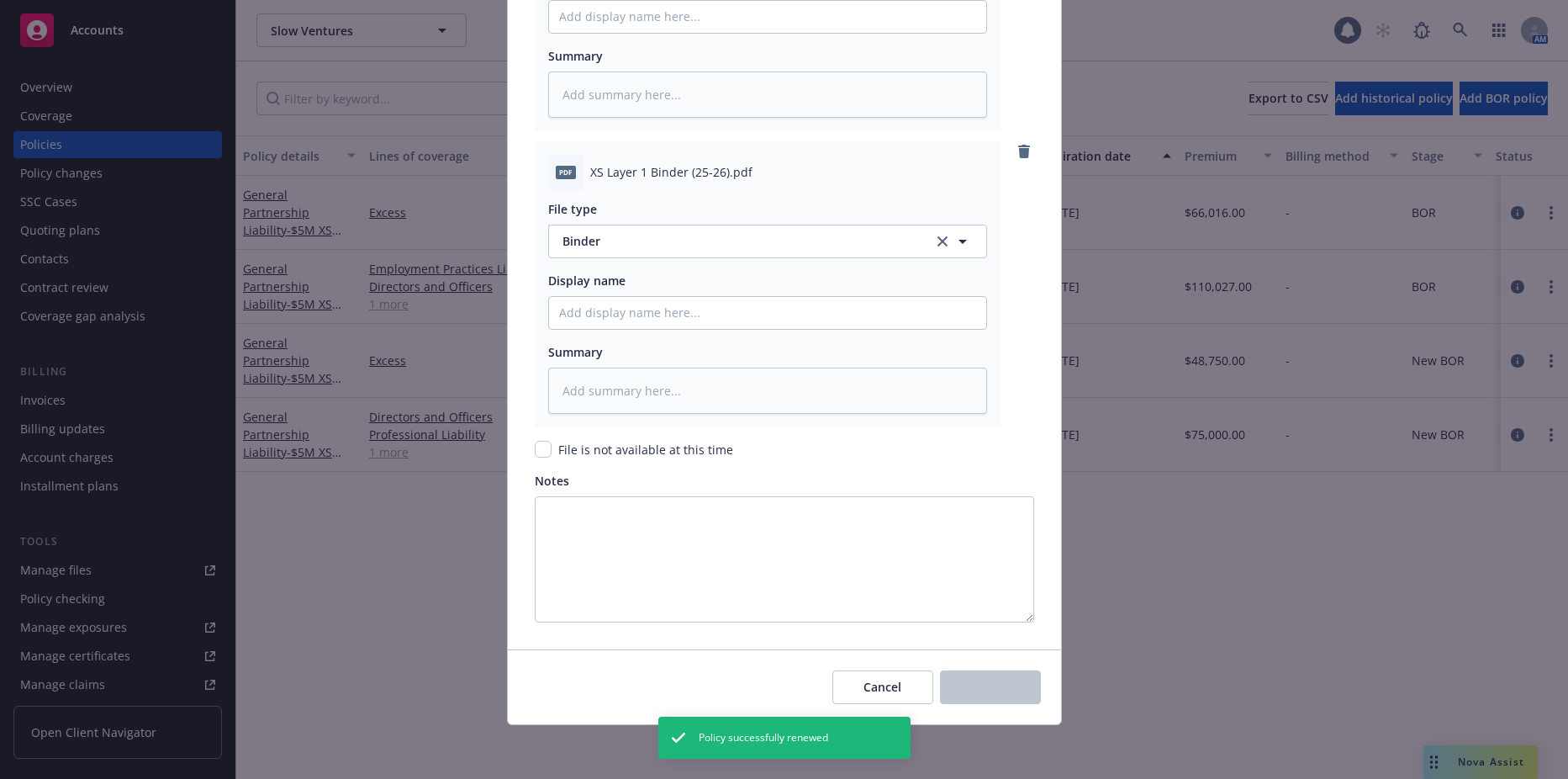
type textarea "x"
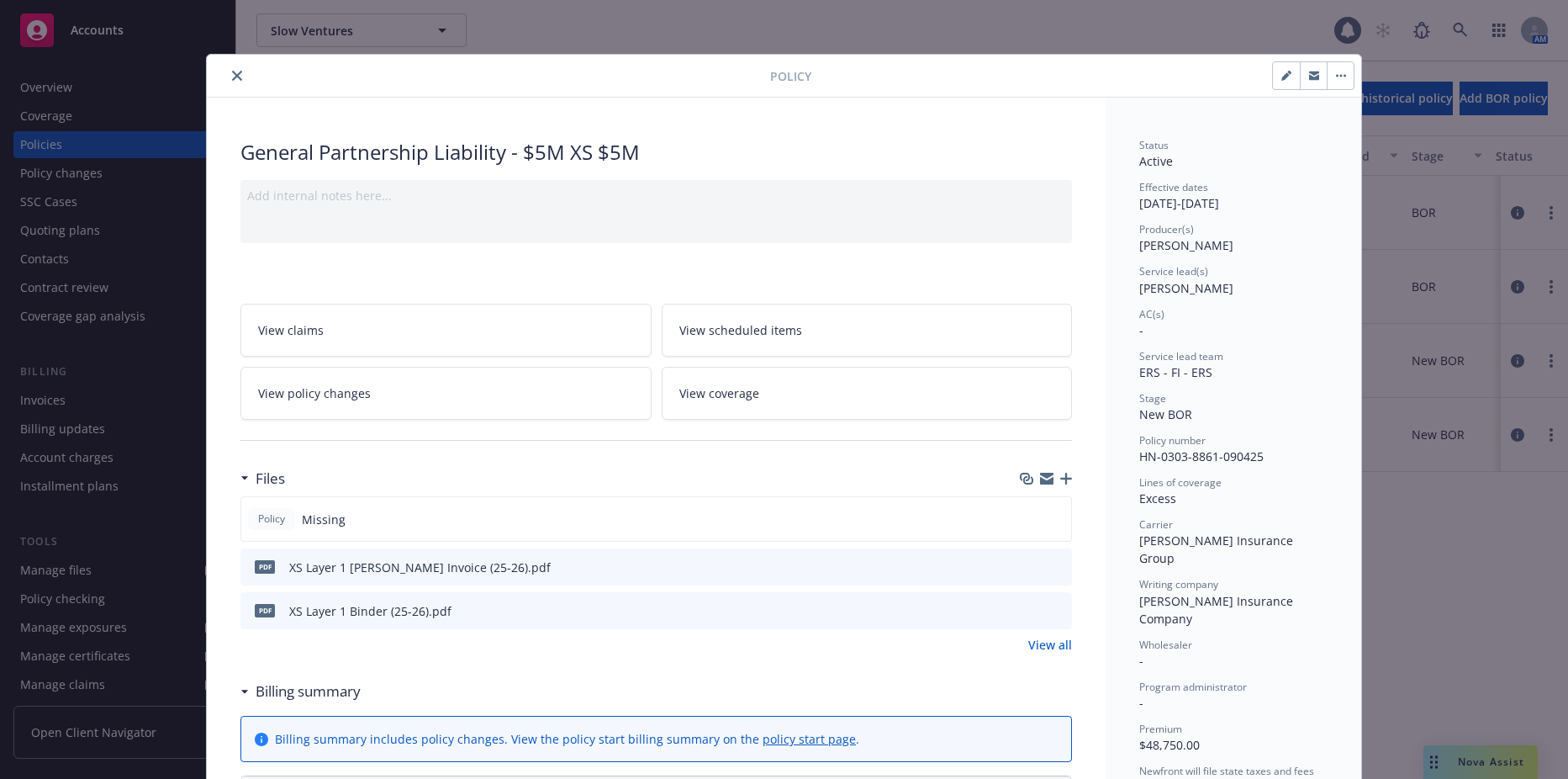
click at [234, 79] on icon "close" at bounding box center [236, 76] width 10 height 10
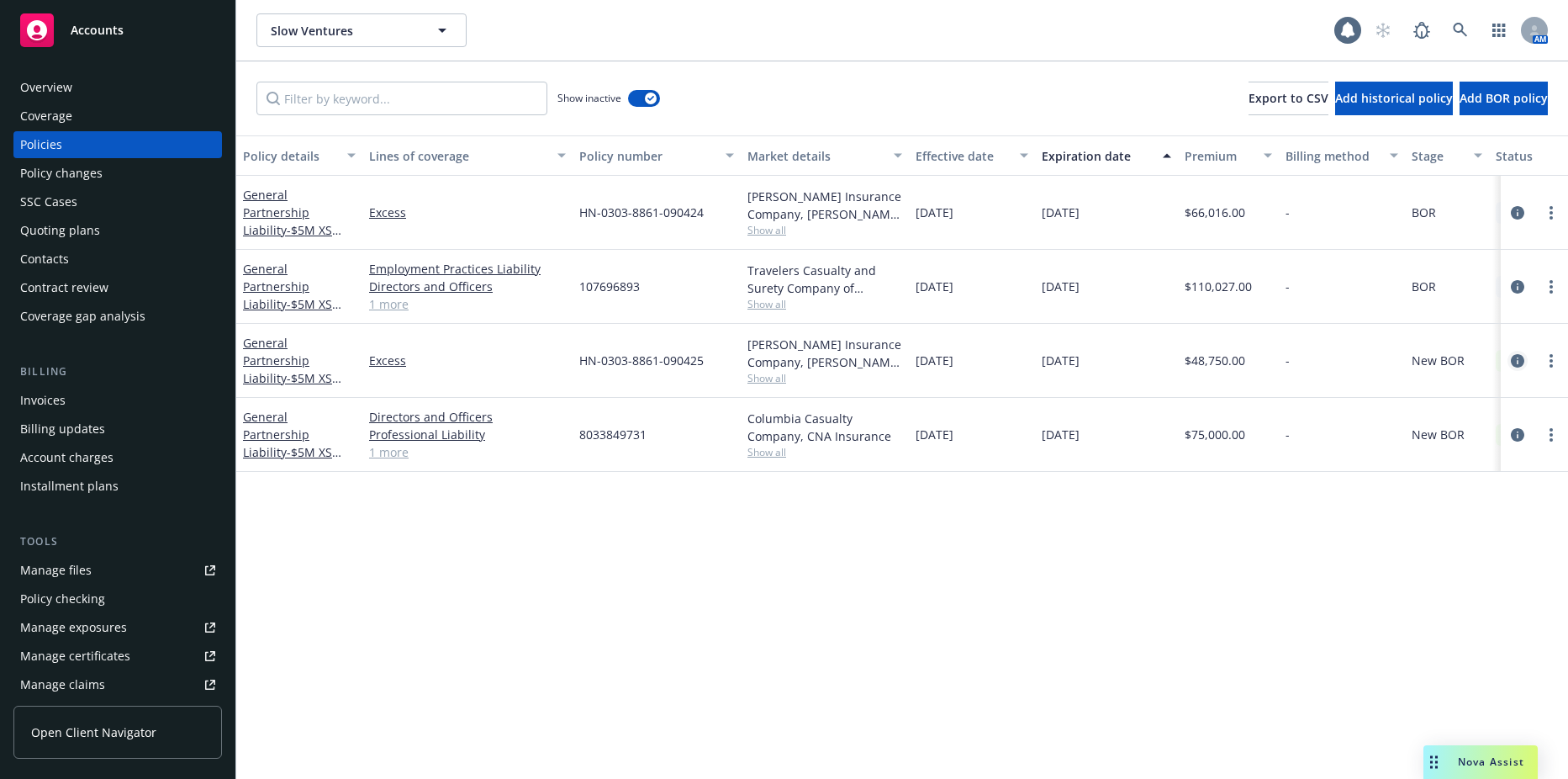
click at [1517, 357] on icon "circleInformation" at bounding box center [1518, 361] width 13 height 13
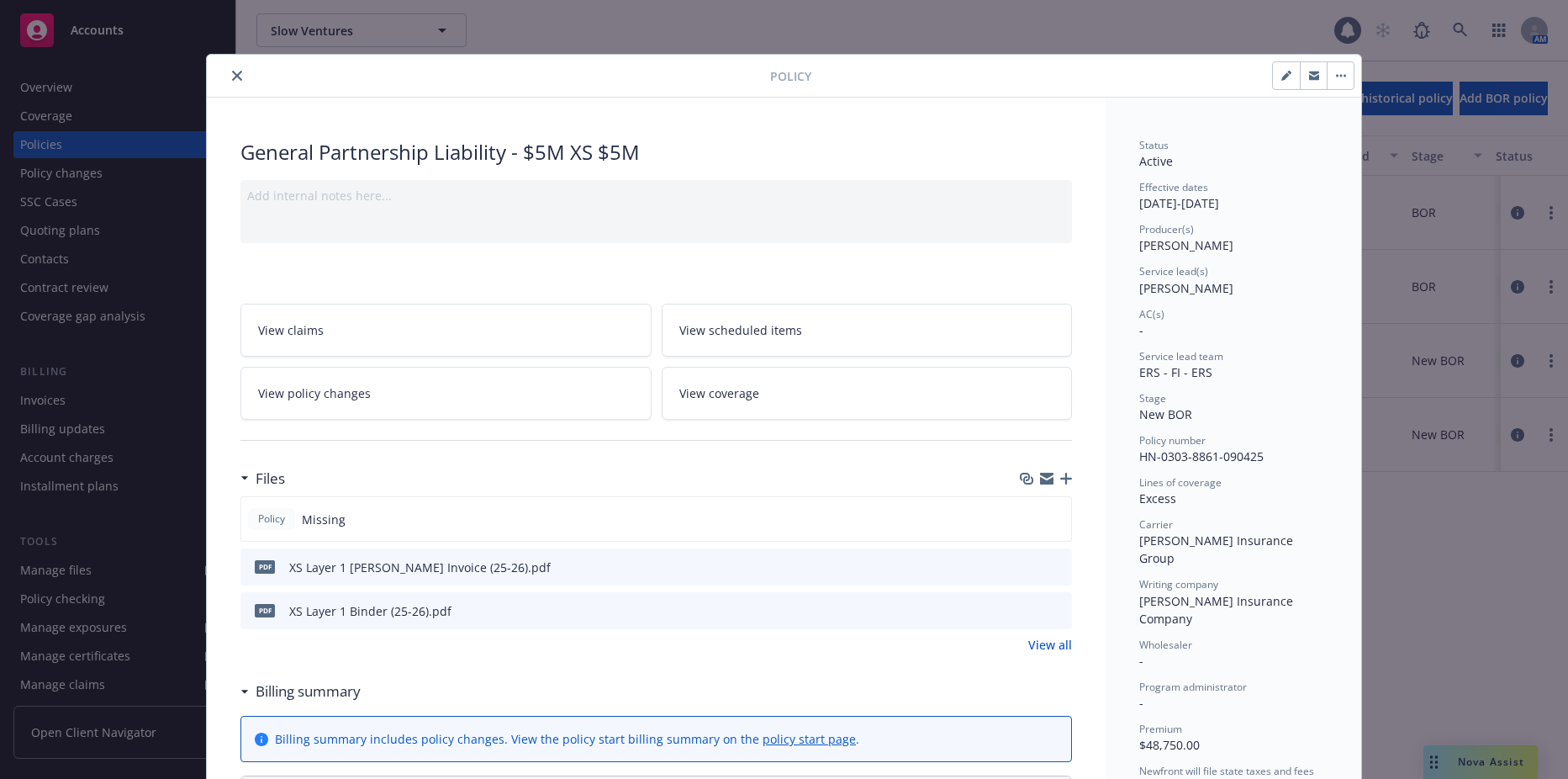
click at [1273, 80] on button "button" at bounding box center [1286, 76] width 27 height 27
select select "NEW_BOR"
select select "12"
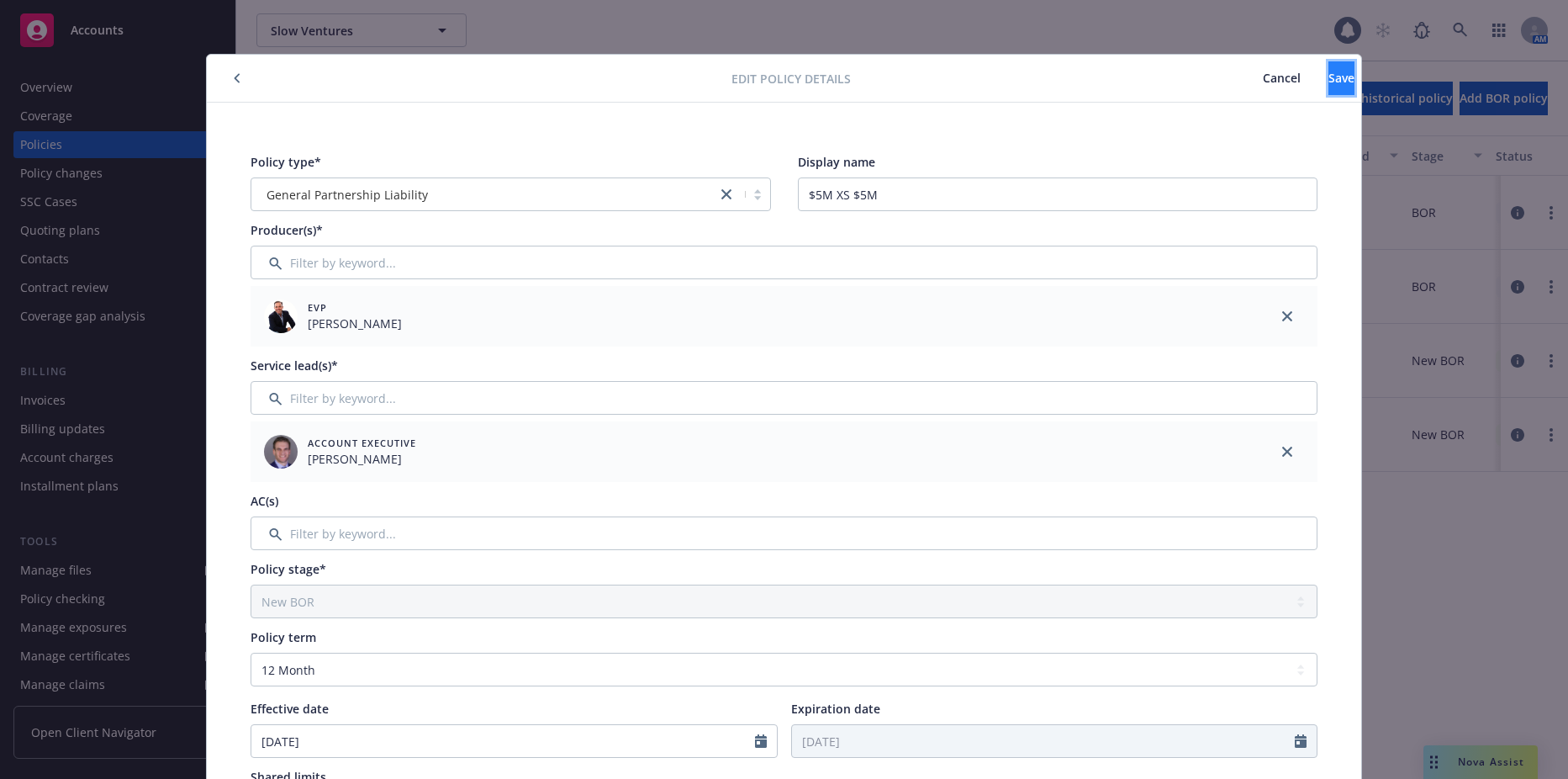
click at [1329, 89] on button "Save" at bounding box center [1342, 78] width 26 height 34
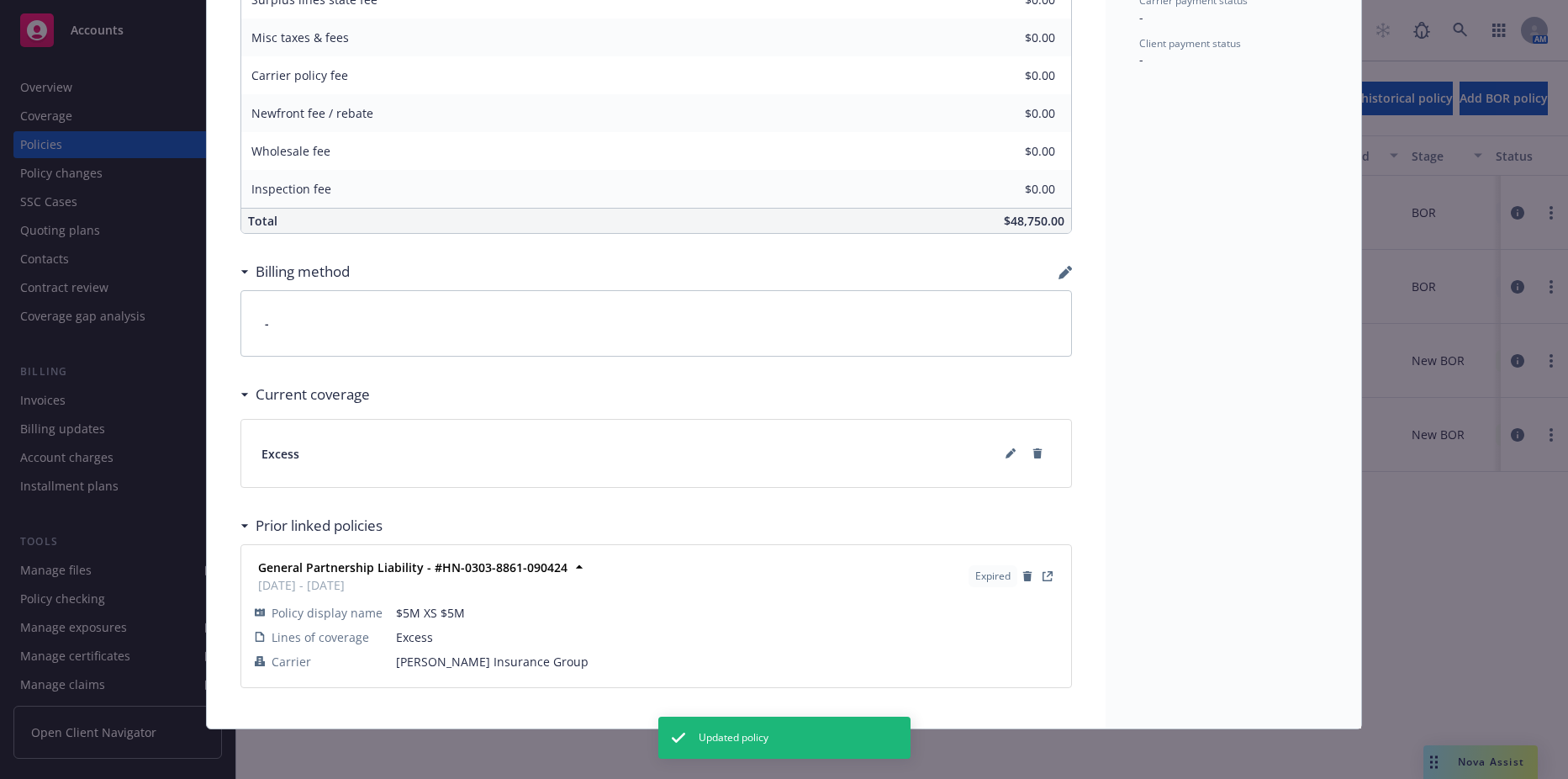
scroll to position [900, 0]
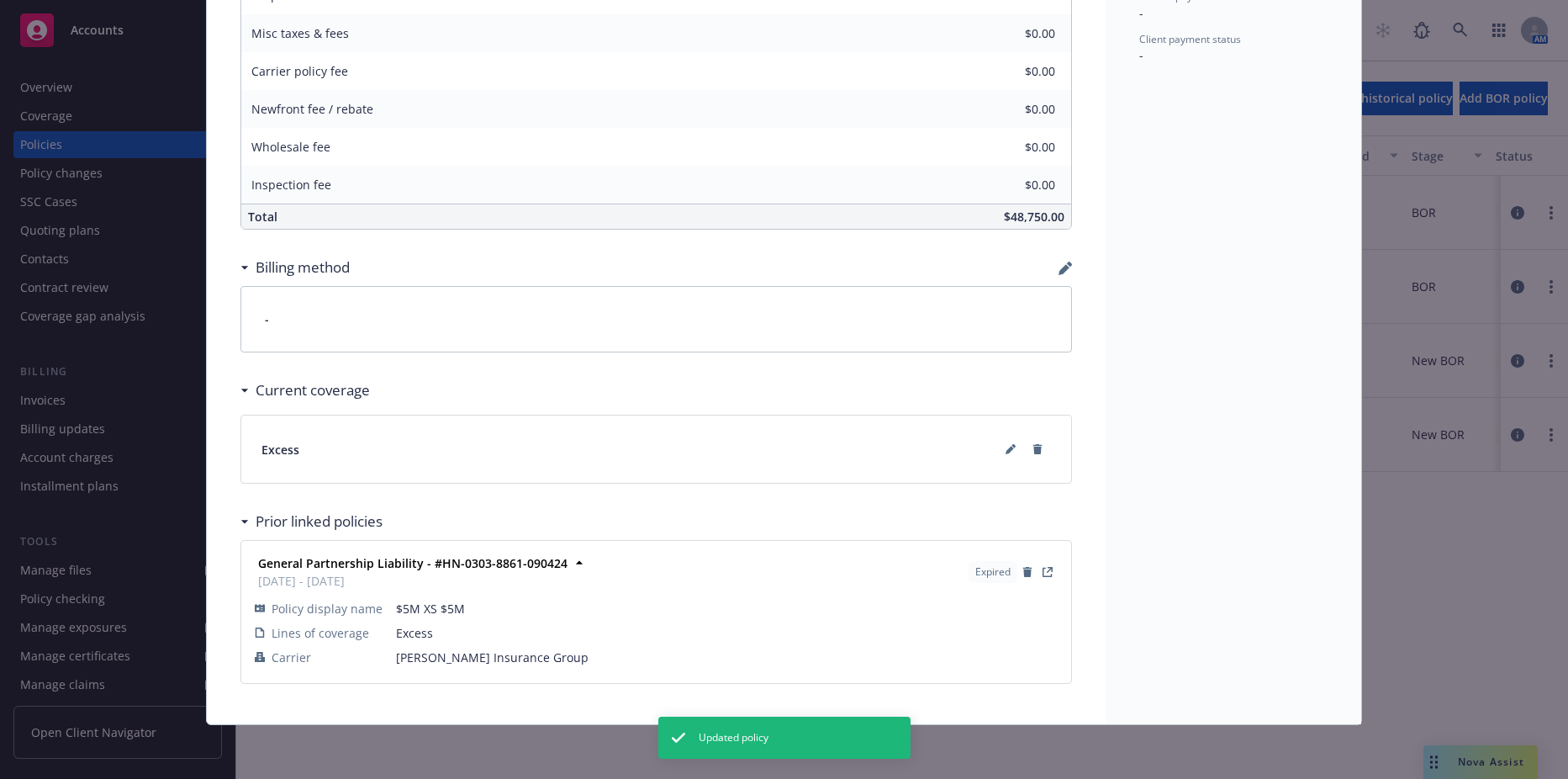
click at [1504, 587] on div "Policy General Partnership Liability - $5M XS $5M Add internal notes here... Vi…" at bounding box center [784, 390] width 1568 height 779
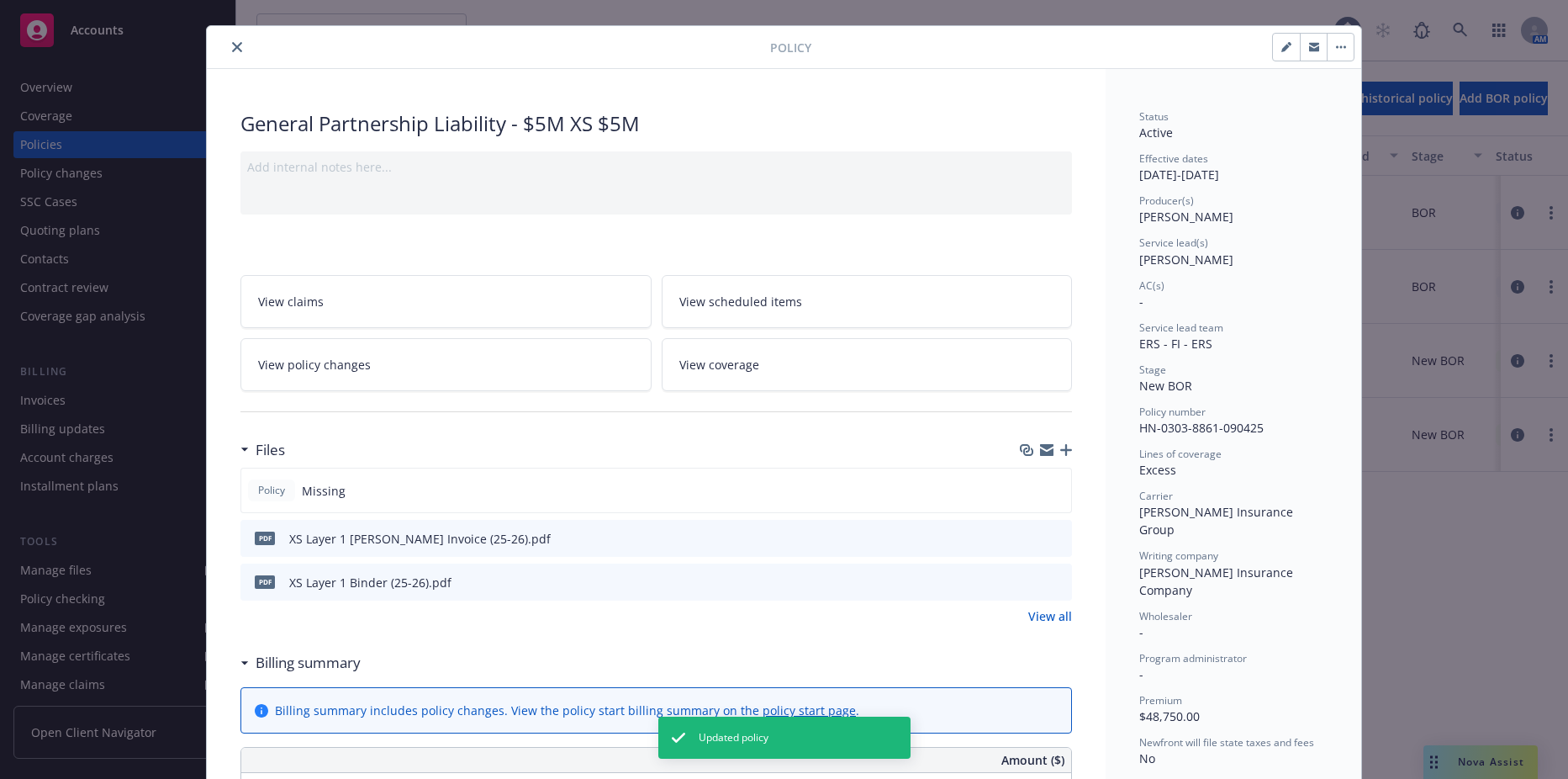
scroll to position [0, 0]
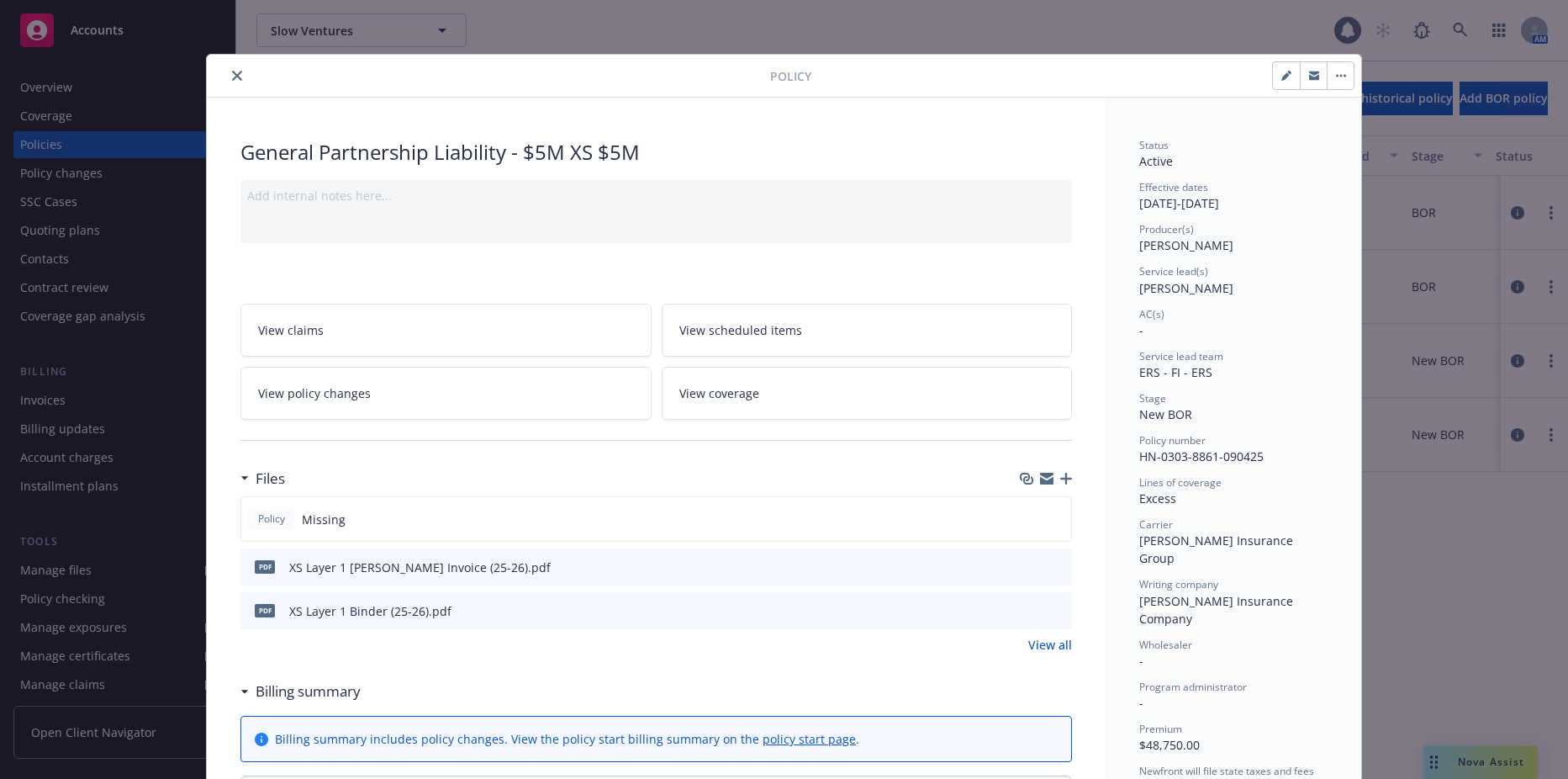
click at [232, 75] on icon "close" at bounding box center [236, 76] width 10 height 10
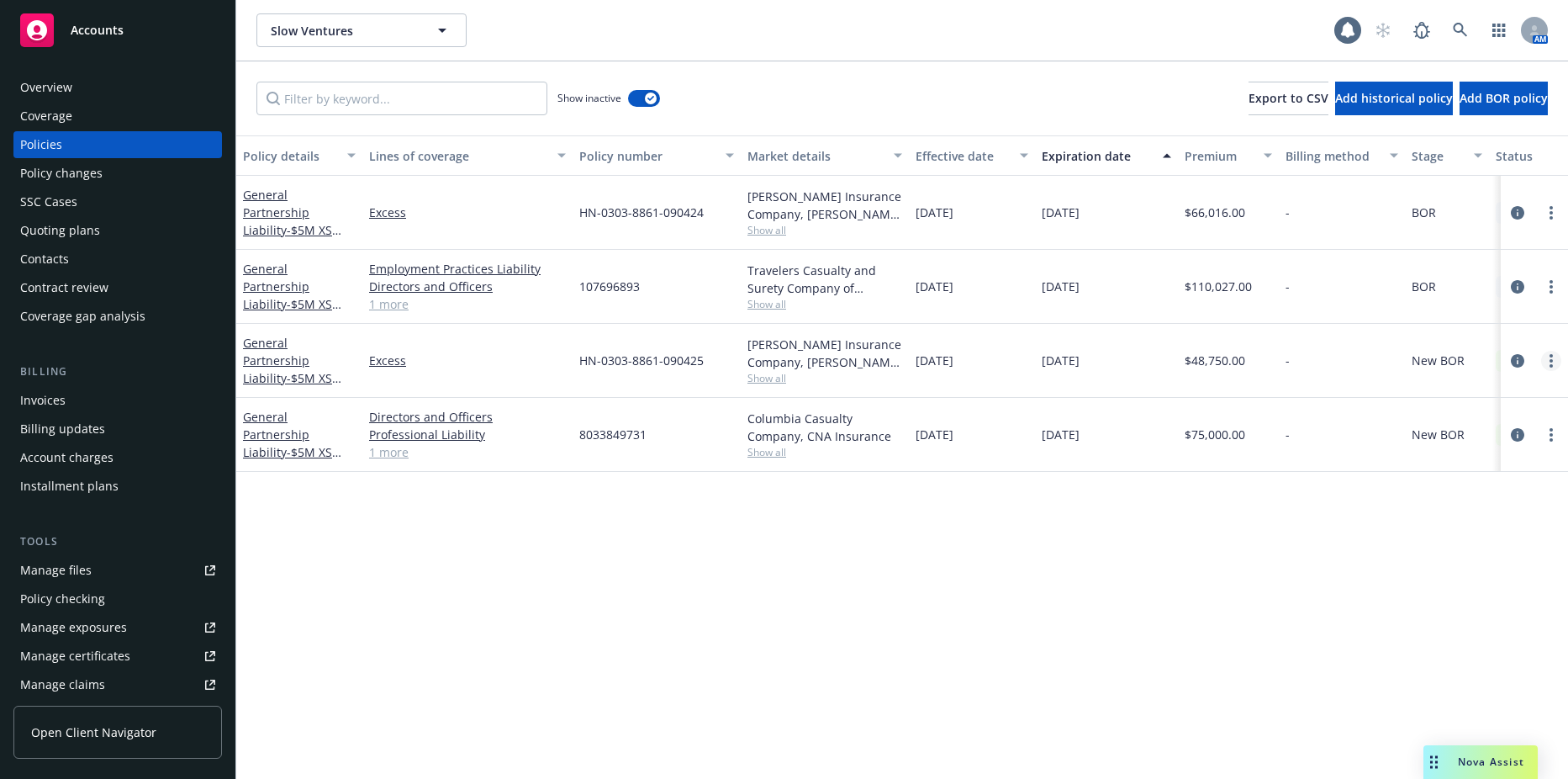
click at [1546, 362] on link "more" at bounding box center [1551, 361] width 21 height 21
click at [1504, 357] on div at bounding box center [1534, 361] width 67 height 74
click at [1515, 361] on icon "circleInformation" at bounding box center [1518, 361] width 13 height 13
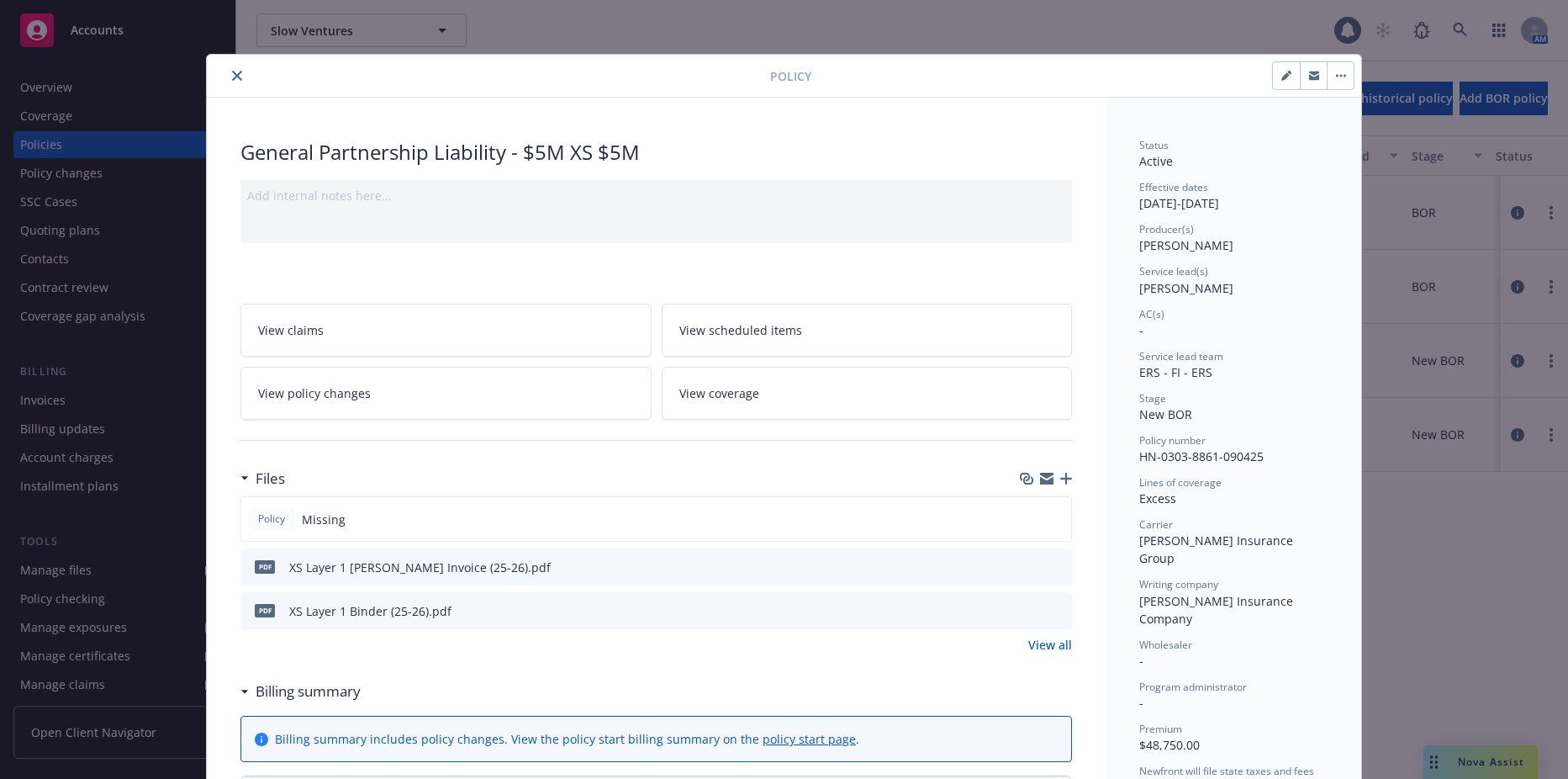
scroll to position [50, 0]
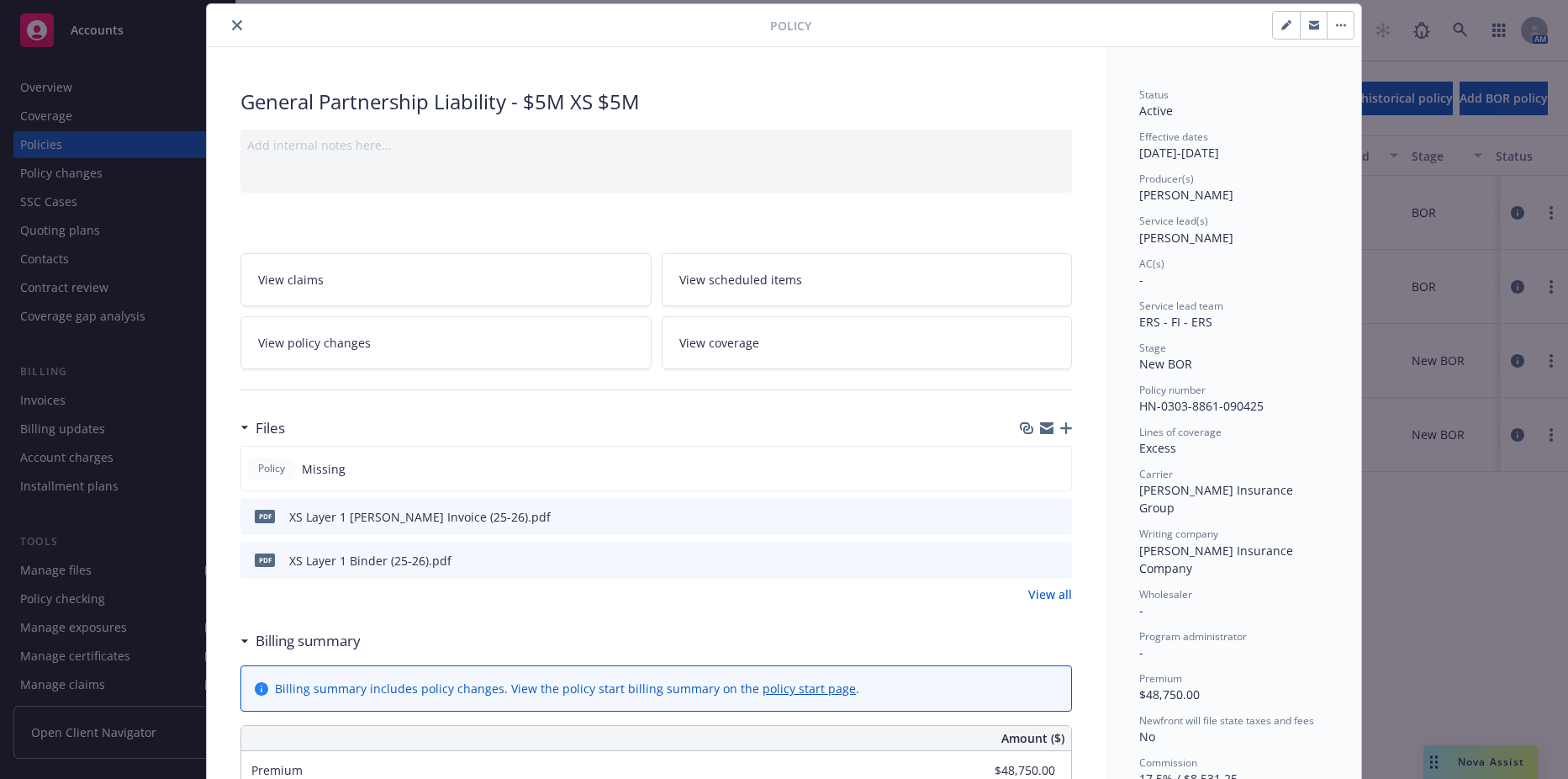
click at [1275, 35] on button "button" at bounding box center [1286, 25] width 27 height 27
select select "NEW_BOR"
select select "12"
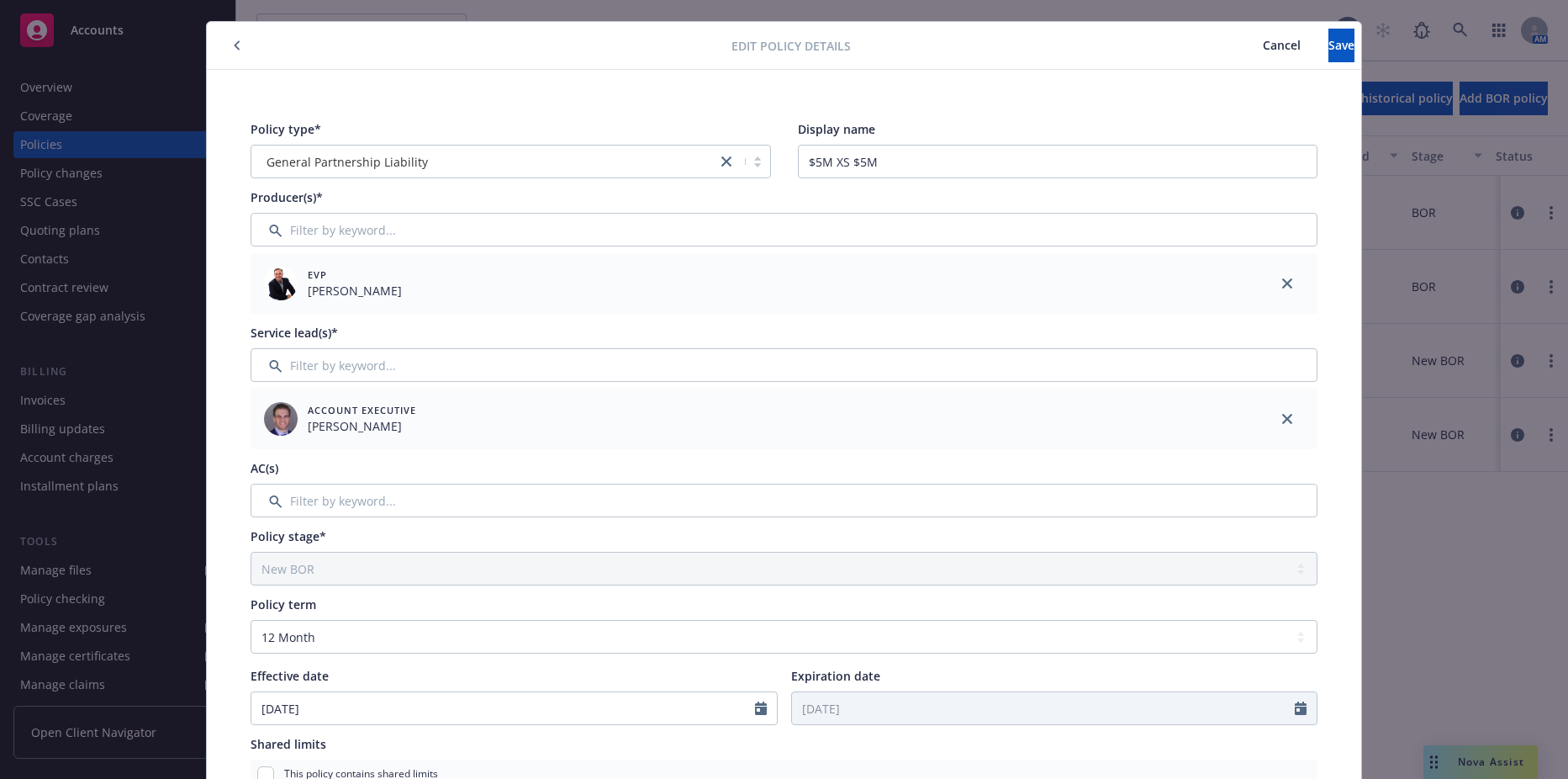
scroll to position [0, 0]
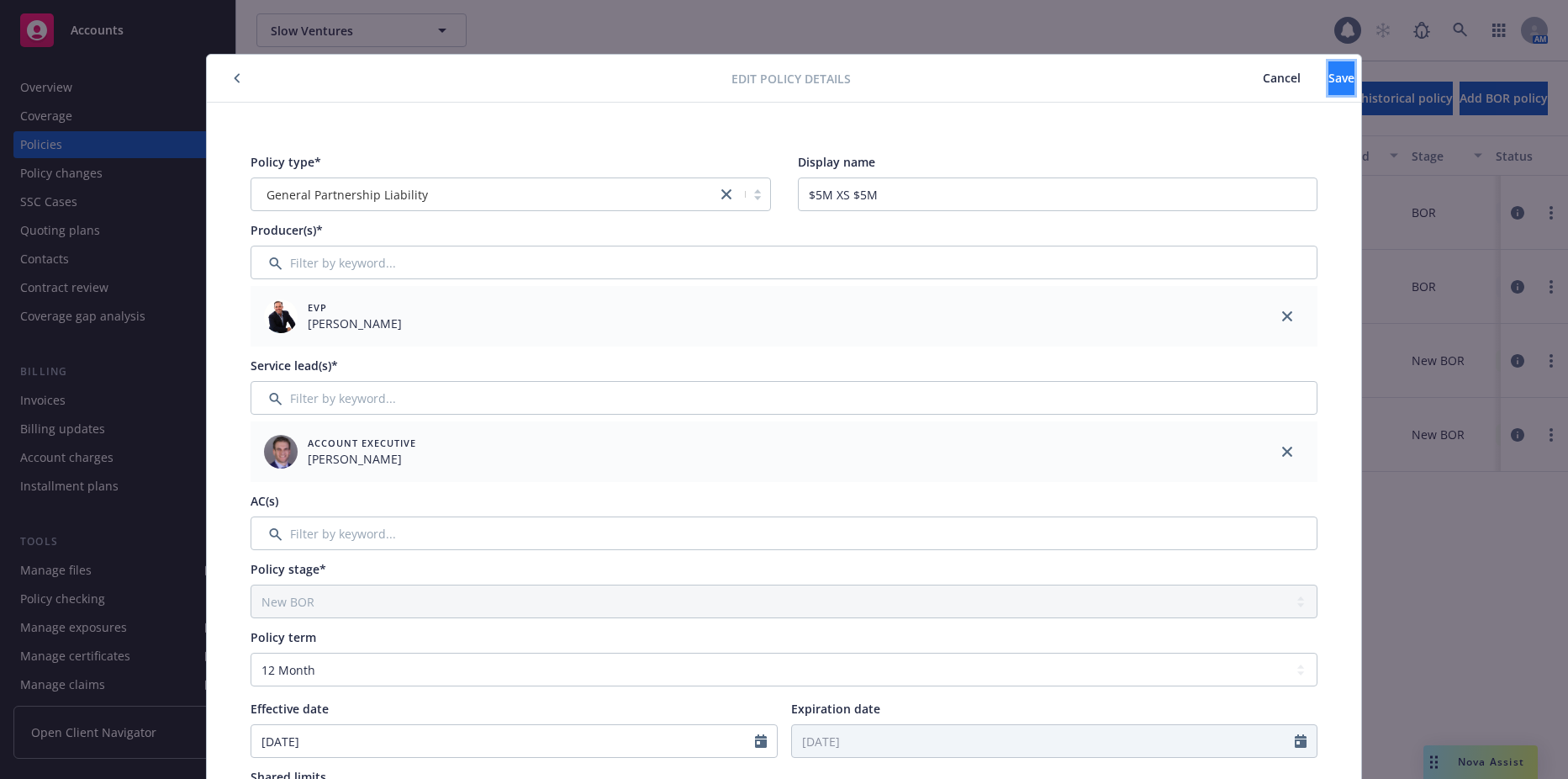
click at [1329, 89] on button "Save" at bounding box center [1342, 78] width 26 height 34
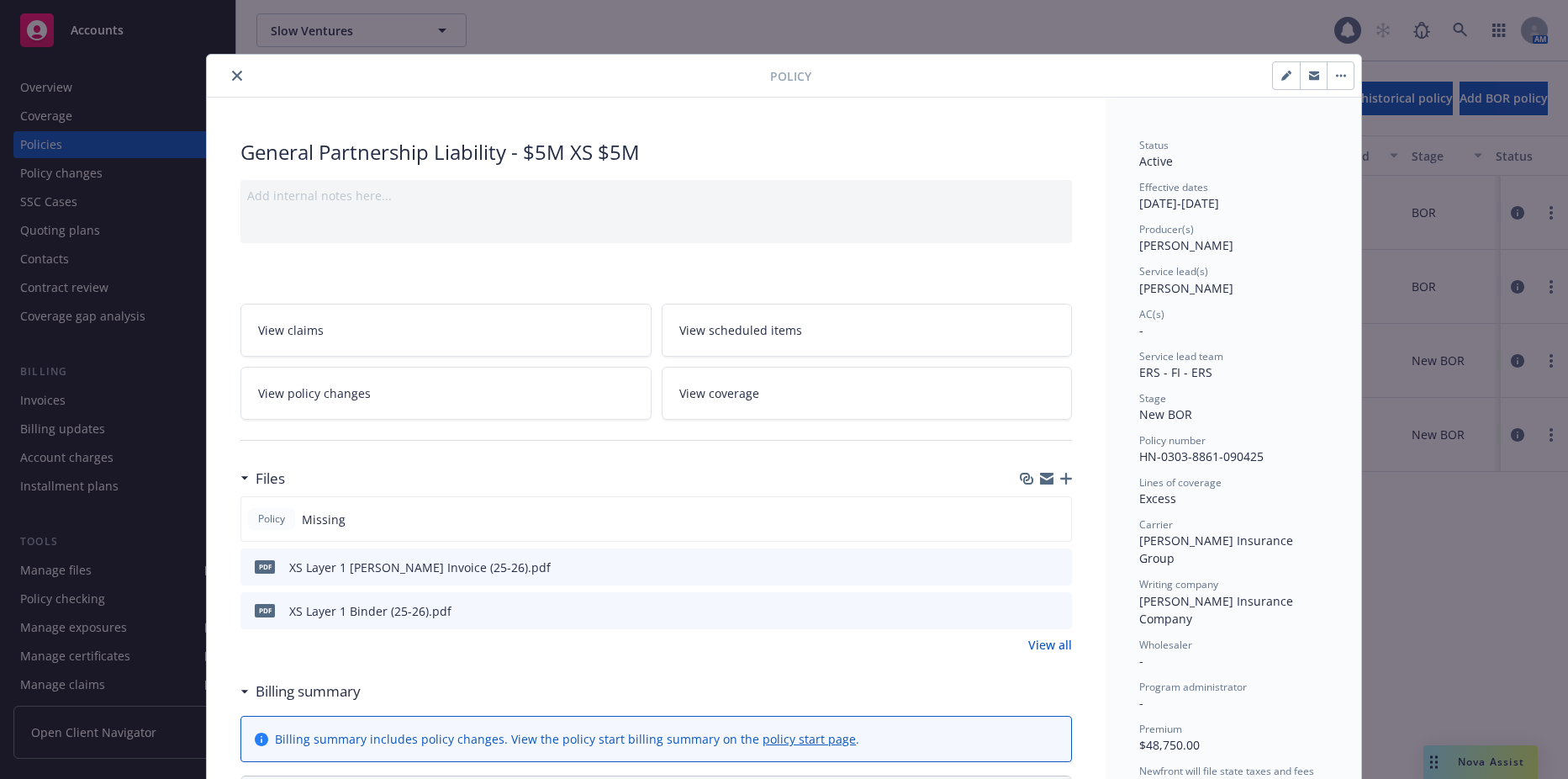
click at [233, 78] on icon "close" at bounding box center [236, 76] width 10 height 10
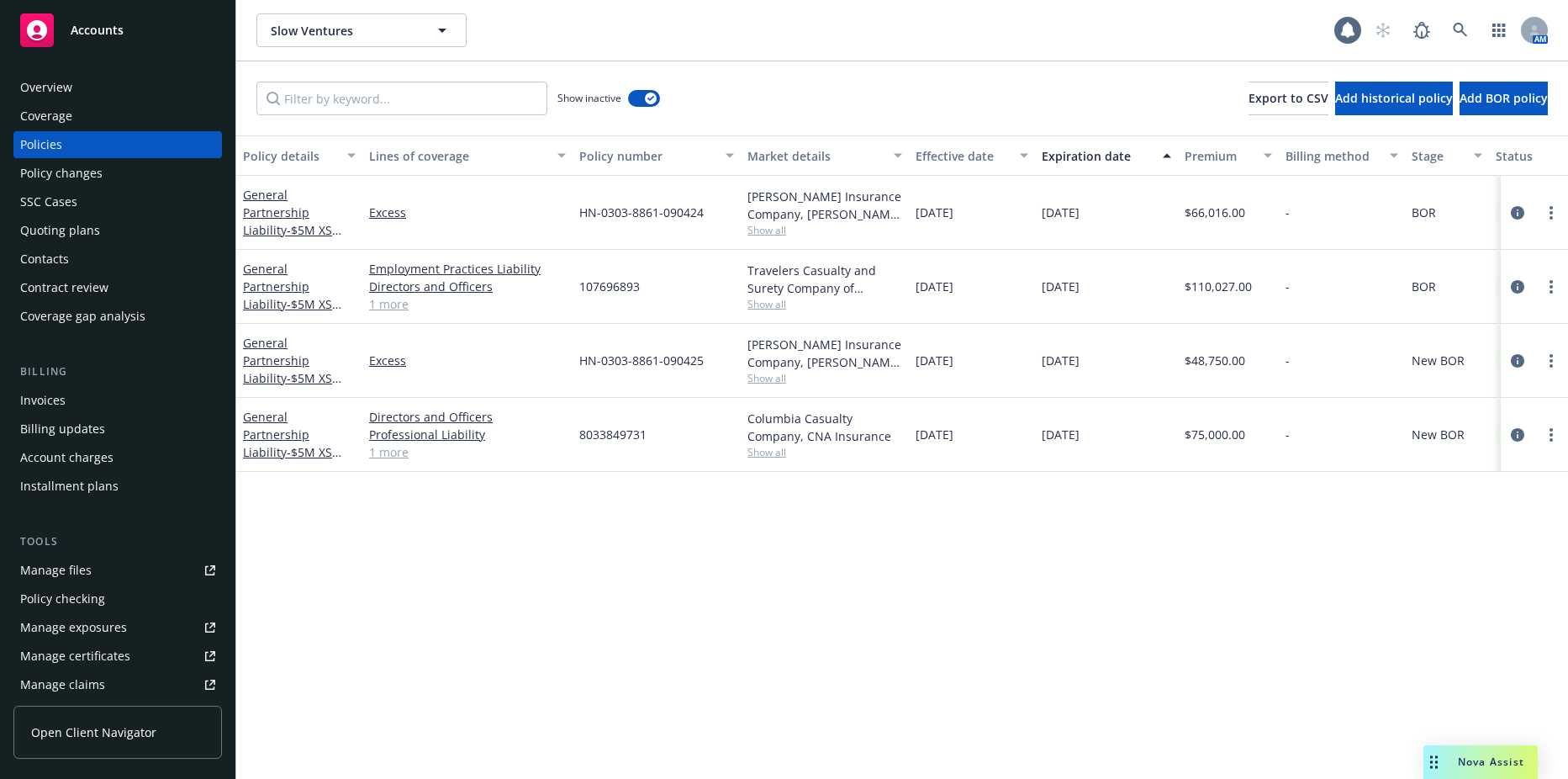
click at [123, 397] on div "Invoices" at bounding box center [118, 400] width 195 height 27
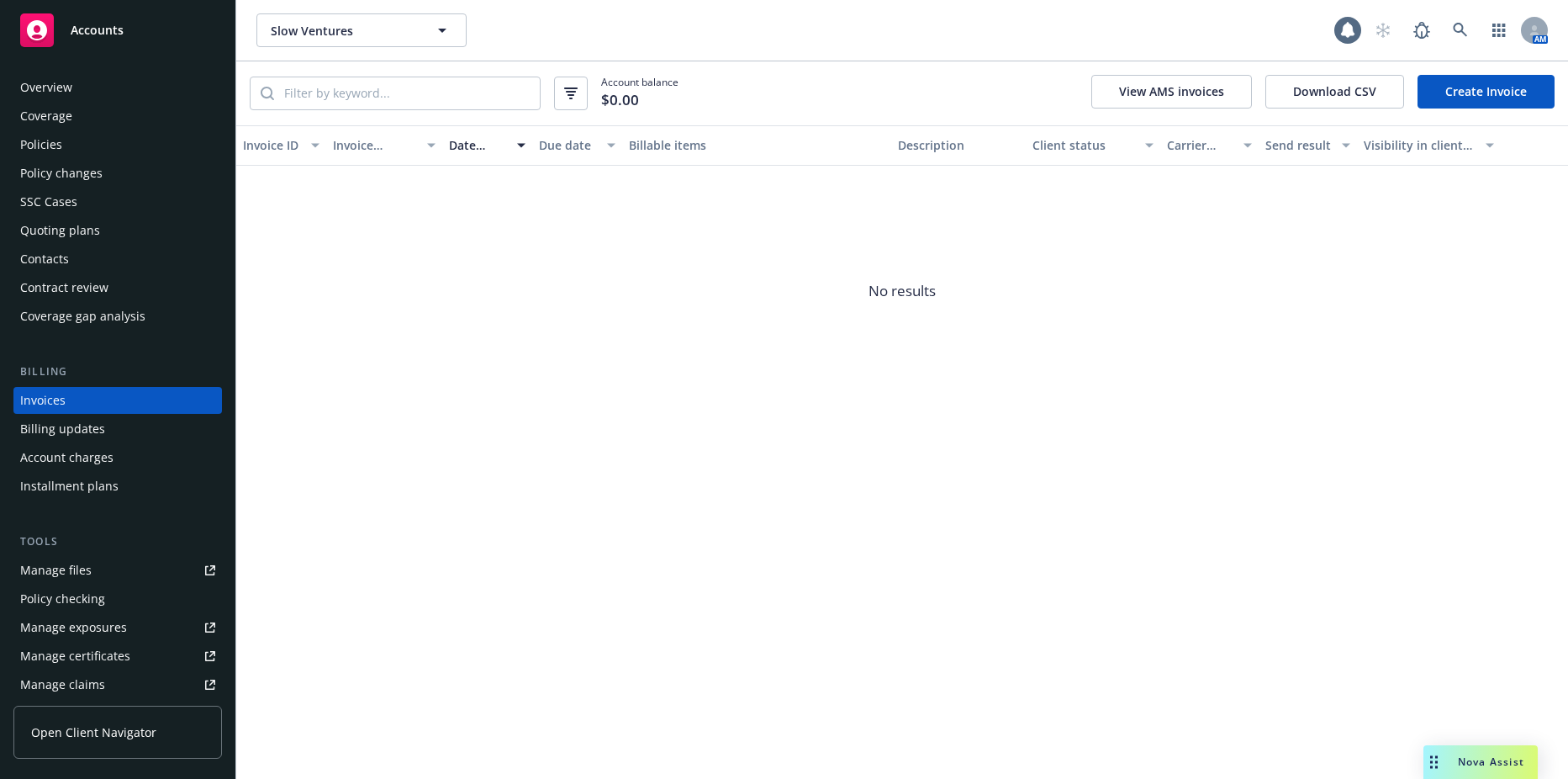
click at [1481, 91] on link "Create Invoice" at bounding box center [1486, 92] width 137 height 34
